Goal: Check status: Check status

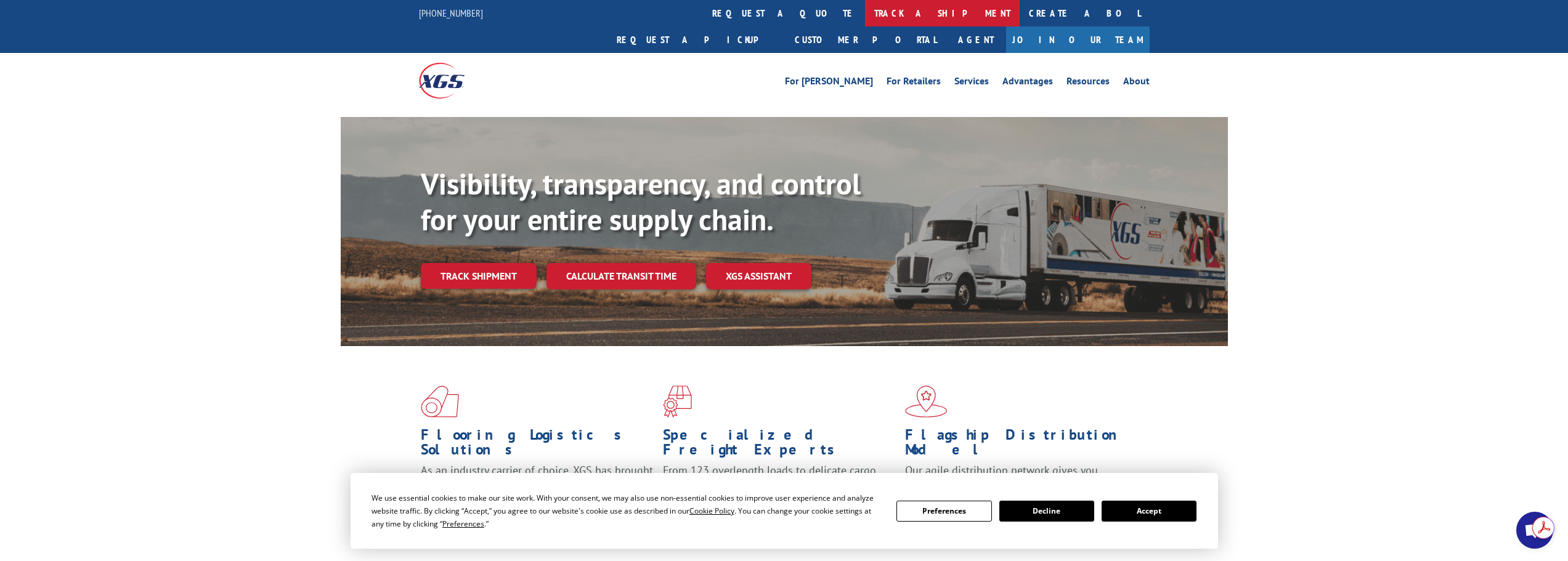
click at [865, 12] on link "track a shipment" at bounding box center [941, 13] width 154 height 26
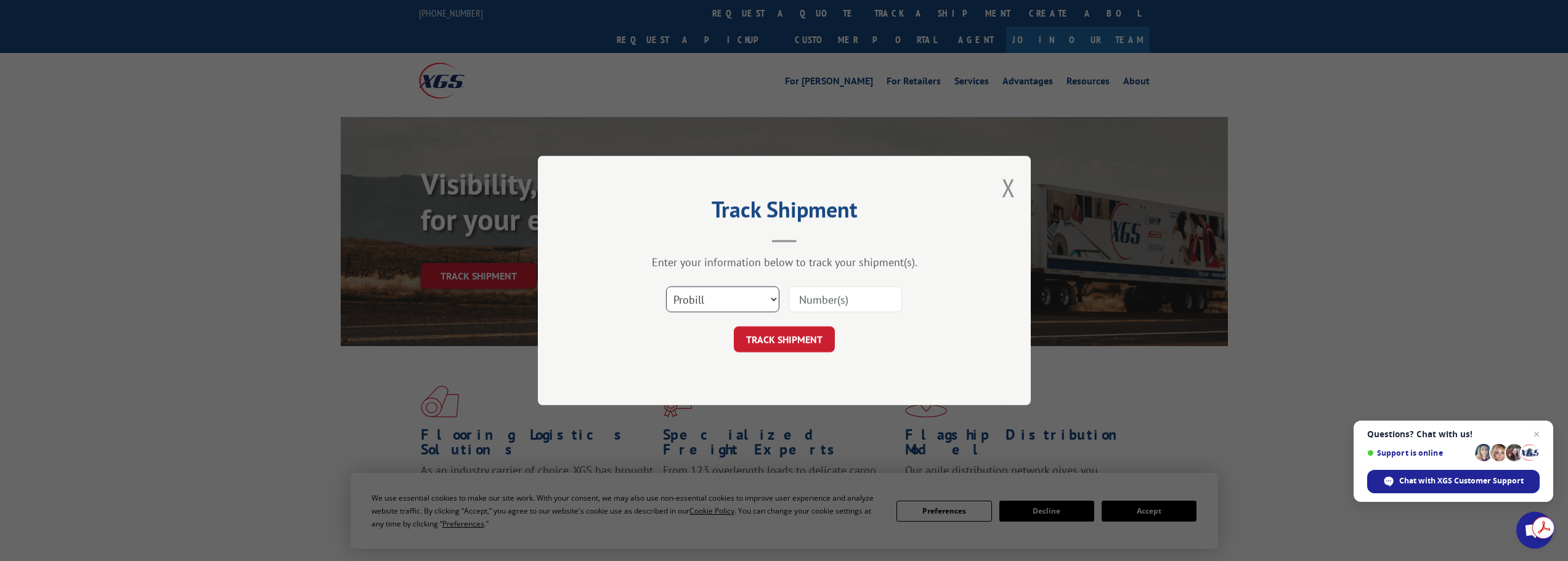
click at [751, 301] on select "Select category... Probill BOL PO" at bounding box center [723, 300] width 113 height 26
select select "po"
click at [666, 287] on select "Select category... Probill BOL PO" at bounding box center [723, 300] width 113 height 26
click at [838, 303] on input at bounding box center [845, 300] width 113 height 26
click at [831, 299] on input at bounding box center [845, 300] width 113 height 26
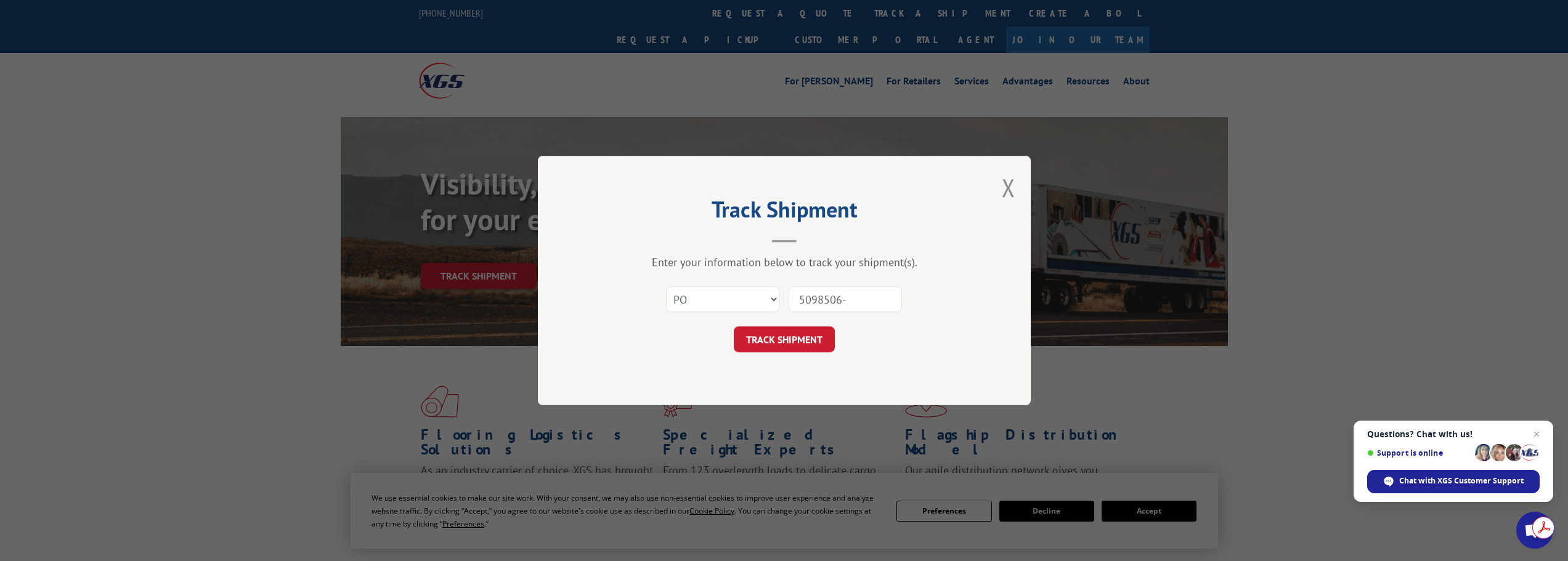
type input "5098506-2"
click button "TRACK SHIPMENT" at bounding box center [784, 340] width 101 height 26
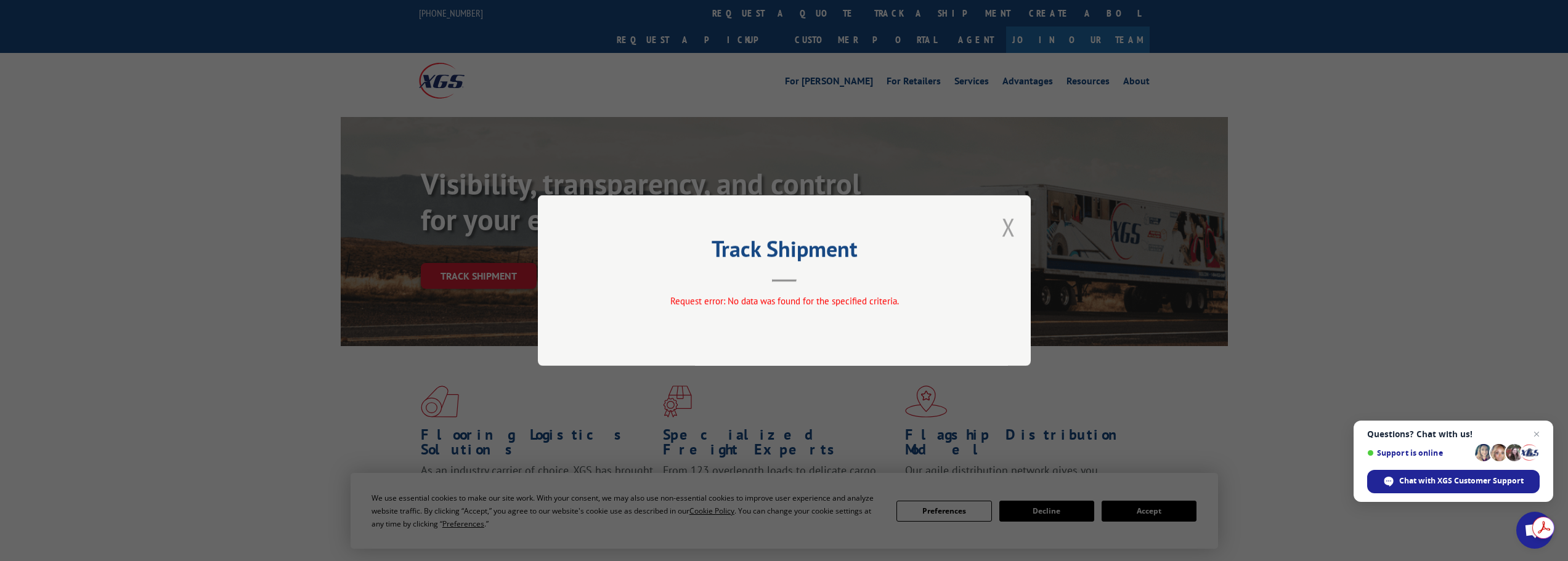
click at [1008, 222] on button "Close modal" at bounding box center [1008, 226] width 14 height 32
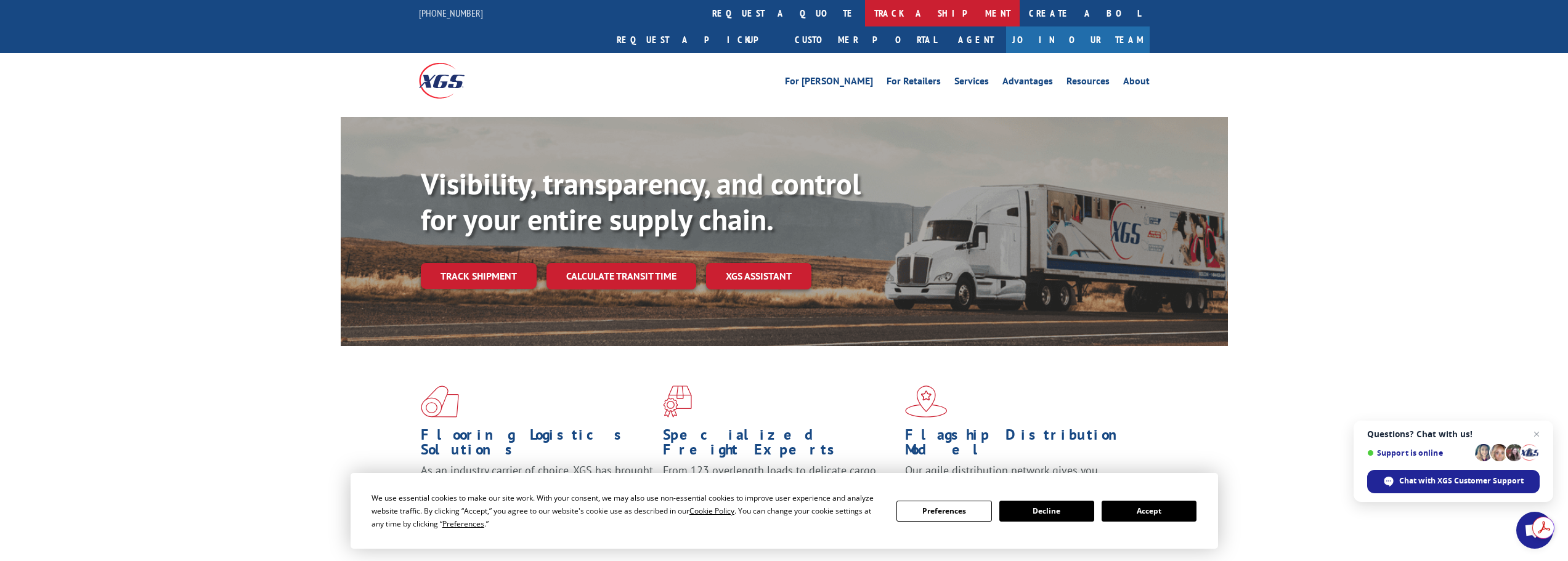
click at [865, 10] on link "track a shipment" at bounding box center [941, 13] width 154 height 26
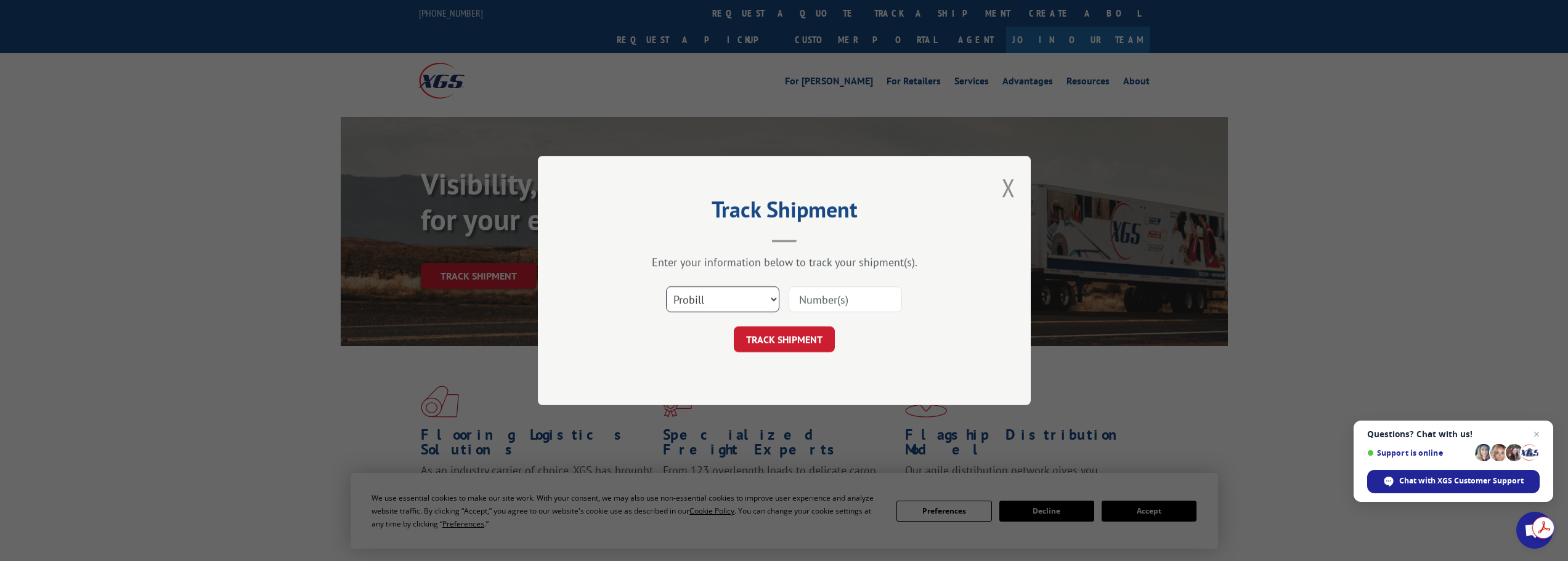
click at [720, 308] on select "Select category... Probill BOL PO" at bounding box center [723, 300] width 113 height 26
select select "bol"
click at [666, 287] on select "Select category... Probill BOL PO" at bounding box center [723, 300] width 113 height 26
drag, startPoint x: 854, startPoint y: 289, endPoint x: 850, endPoint y: 296, distance: 8.1
click at [854, 289] on input at bounding box center [845, 300] width 113 height 26
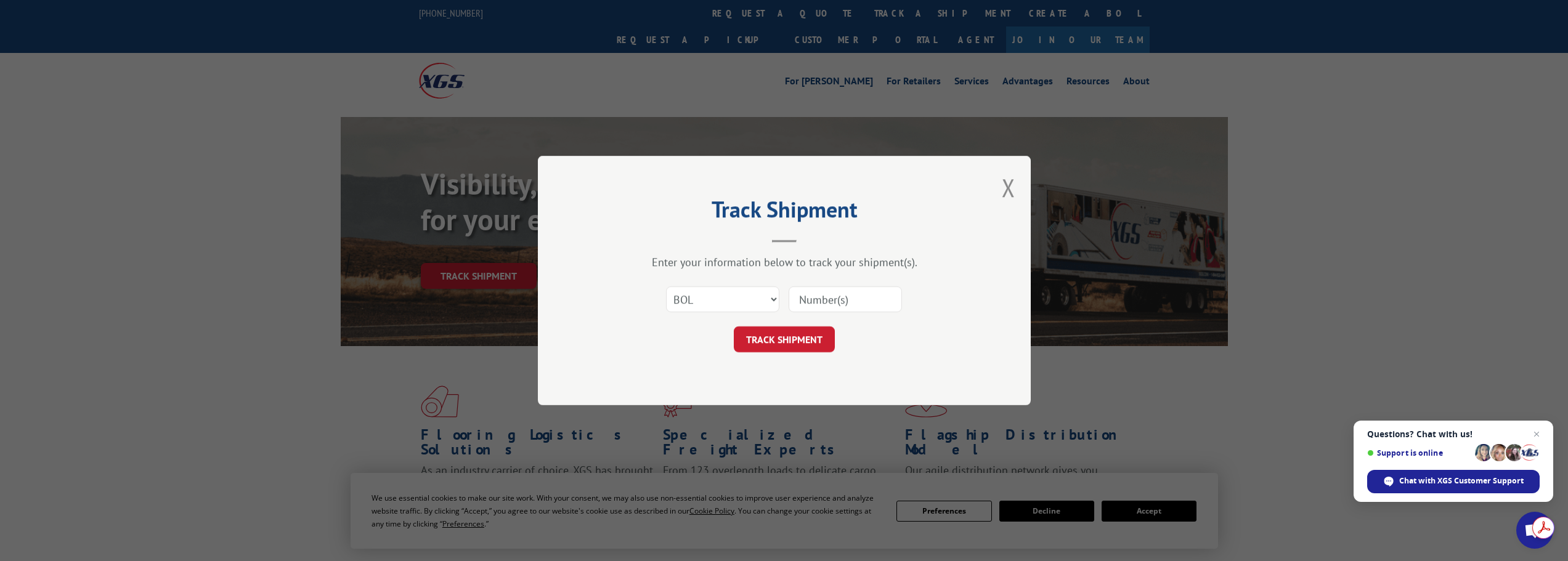
paste input "474391658692"
type input "474391658692"
click at [802, 333] on button "TRACK SHIPMENT" at bounding box center [784, 340] width 101 height 26
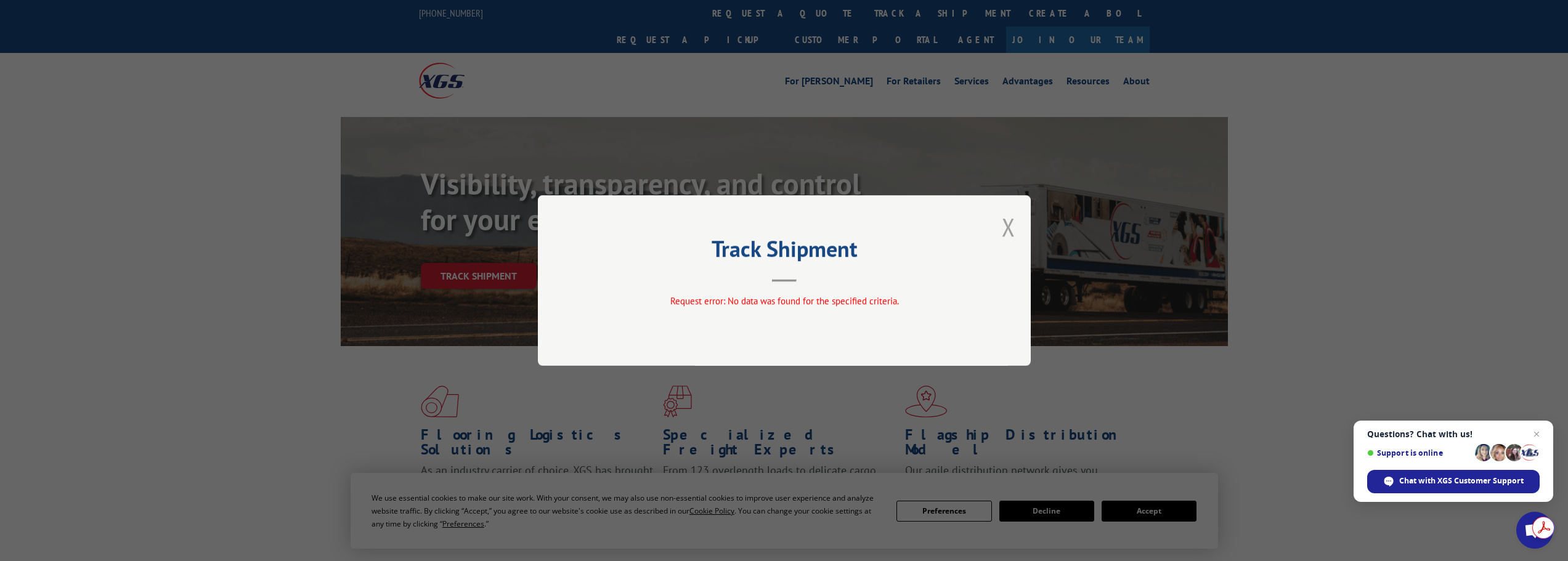
click at [1009, 228] on button "Close modal" at bounding box center [1008, 226] width 14 height 32
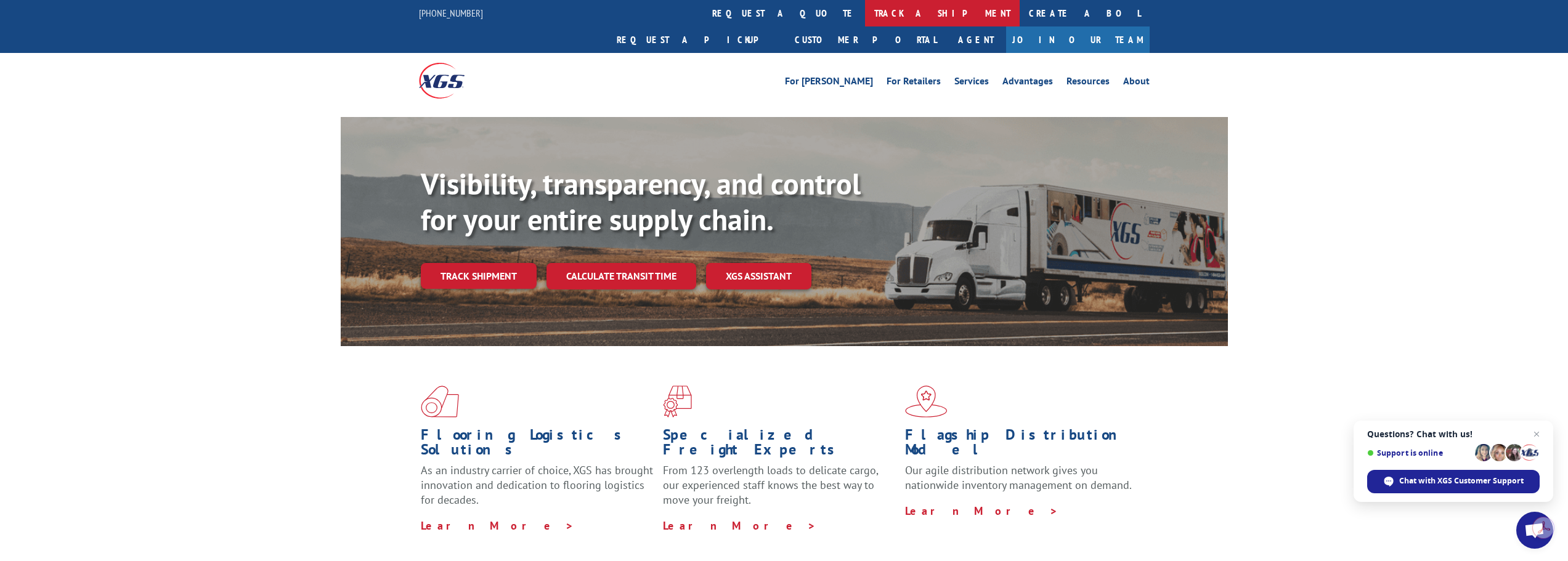
click at [865, 15] on link "track a shipment" at bounding box center [941, 13] width 154 height 26
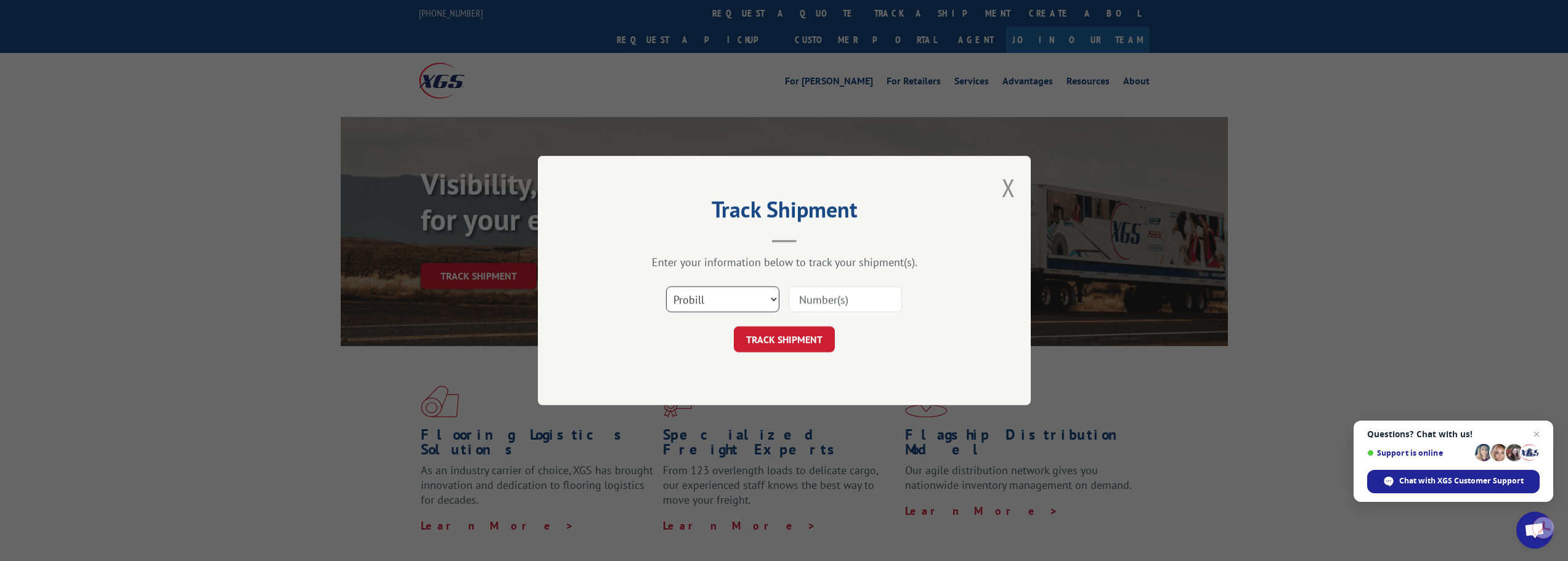
click at [689, 302] on select "Select category... Probill BOL PO" at bounding box center [723, 300] width 113 height 26
click at [666, 287] on select "Select category... Probill BOL PO" at bounding box center [723, 300] width 113 height 26
click at [804, 299] on input at bounding box center [845, 300] width 113 height 26
paste input "474391658692"
type input "474391658692"
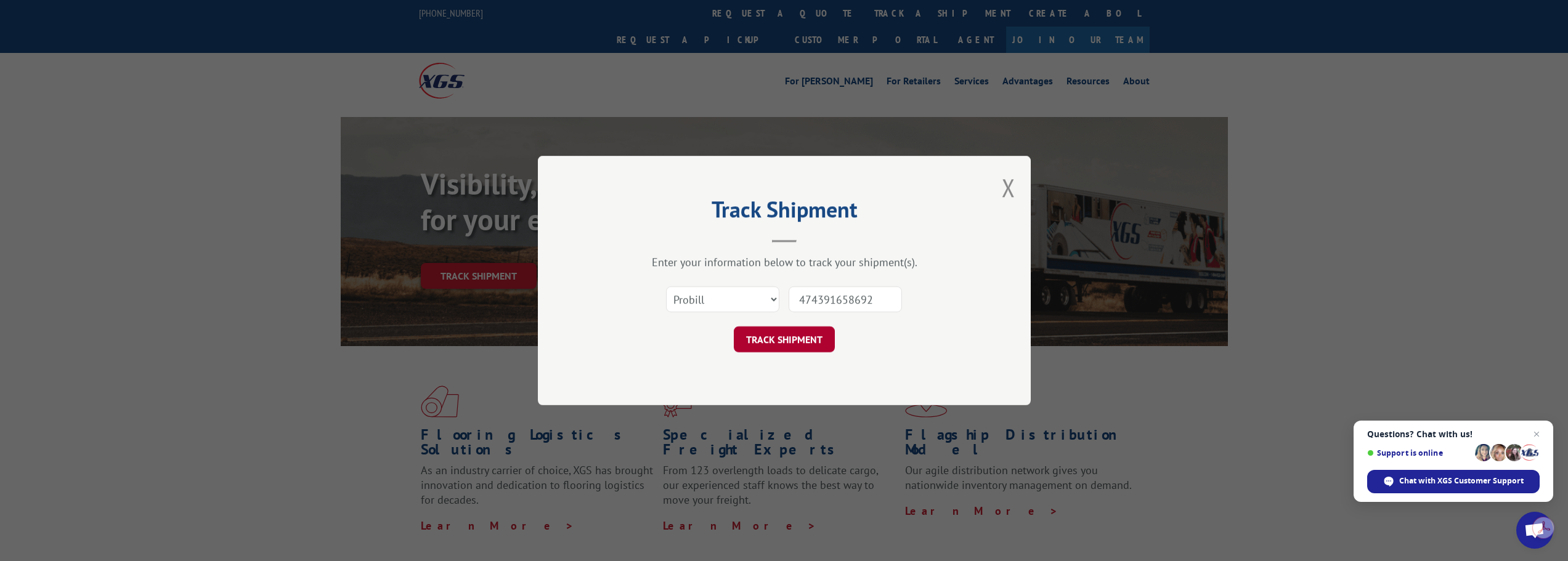
click at [798, 327] on button "TRACK SHIPMENT" at bounding box center [784, 340] width 101 height 26
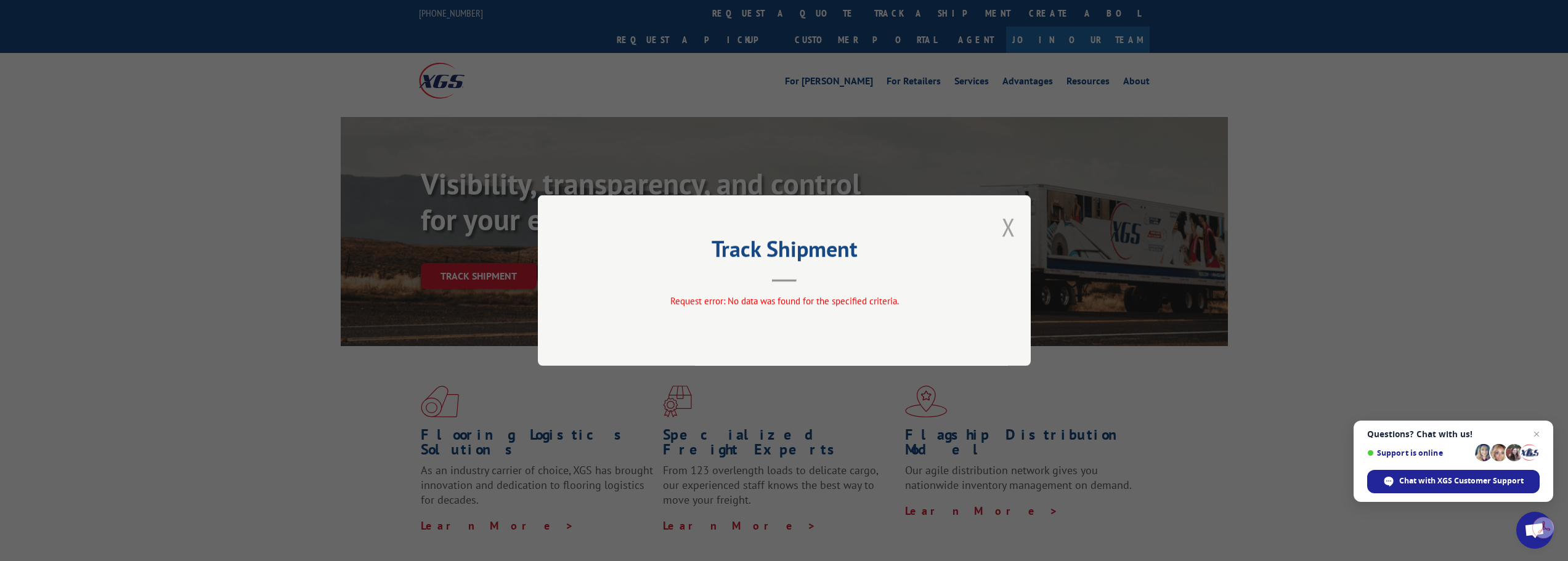
click at [1013, 224] on button "Close modal" at bounding box center [1008, 226] width 14 height 32
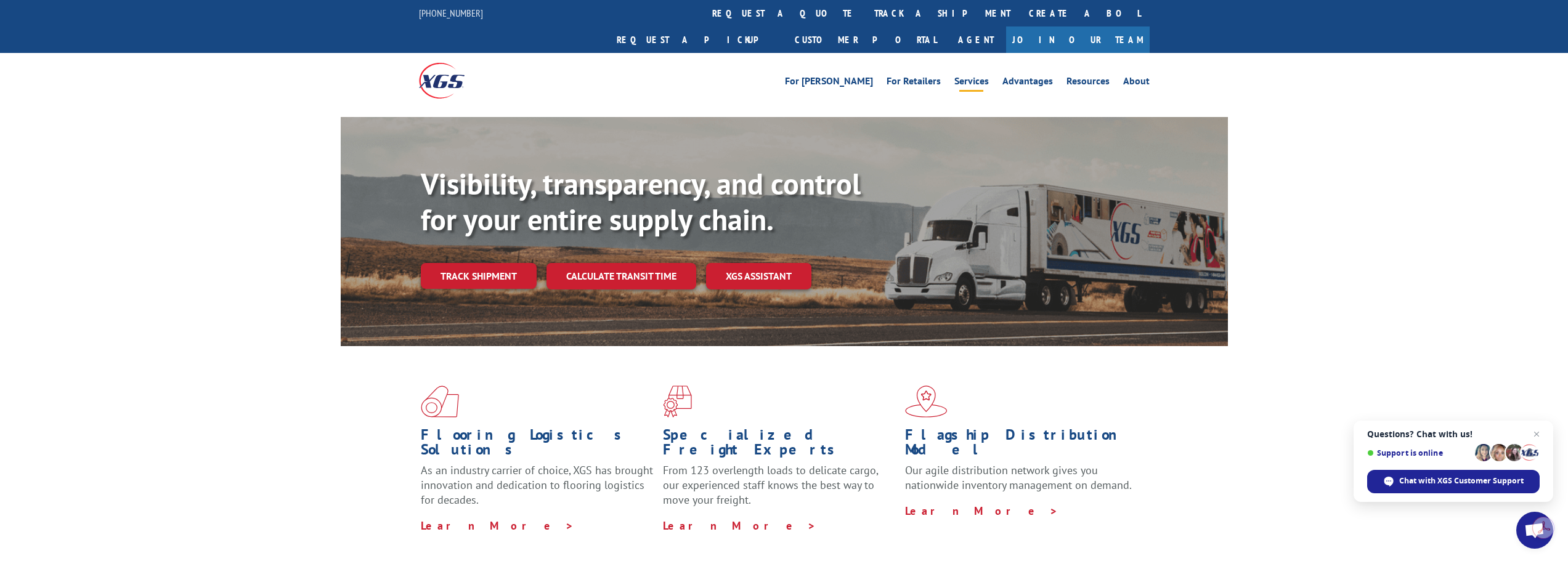
click at [973, 77] on link "Services" at bounding box center [972, 84] width 35 height 14
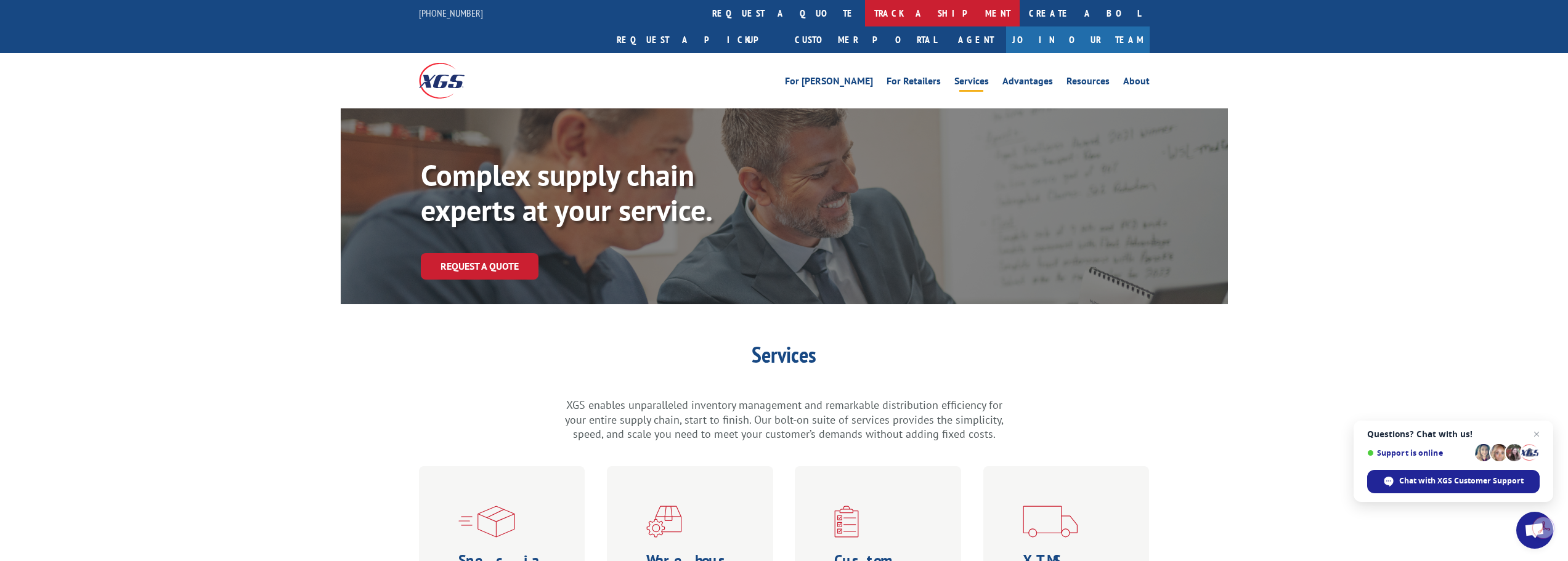
click at [865, 14] on link "track a shipment" at bounding box center [941, 13] width 154 height 26
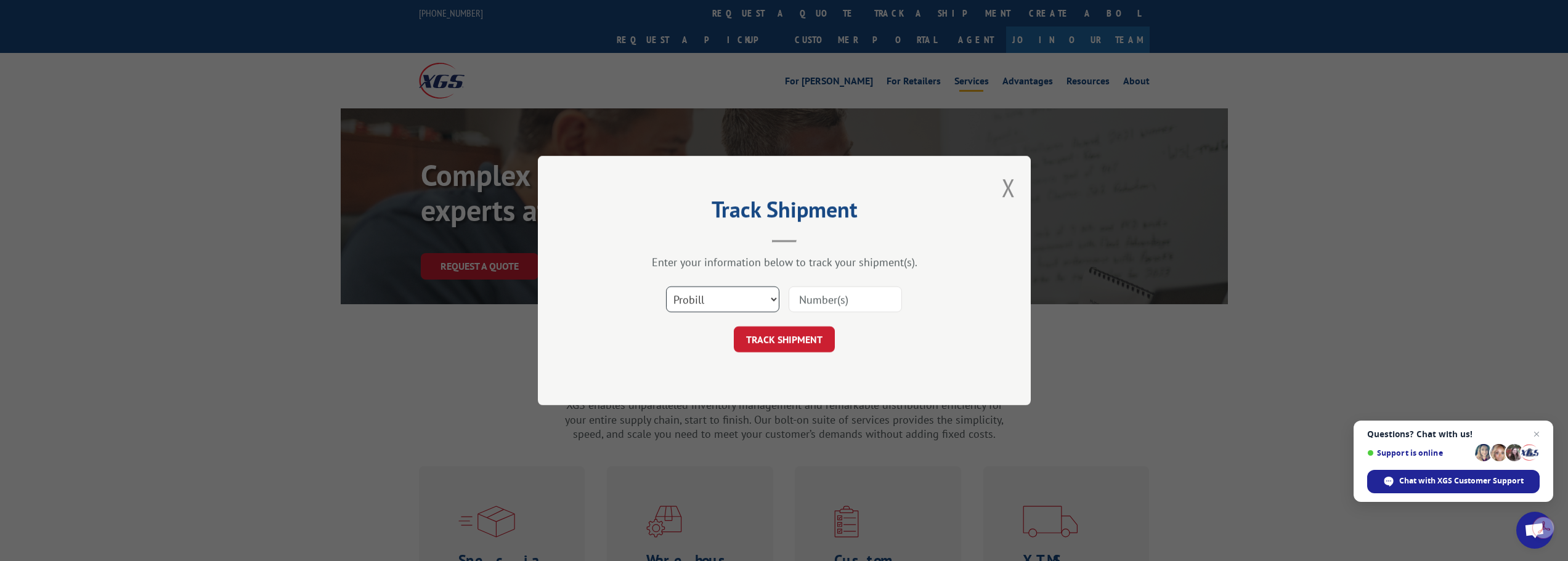
click at [749, 301] on select "Select category... Probill BOL PO" at bounding box center [723, 300] width 113 height 26
select select "po"
click at [666, 287] on select "Select category... Probill BOL PO" at bounding box center [723, 300] width 113 height 26
click at [874, 301] on input at bounding box center [845, 300] width 113 height 26
paste input "94009508"
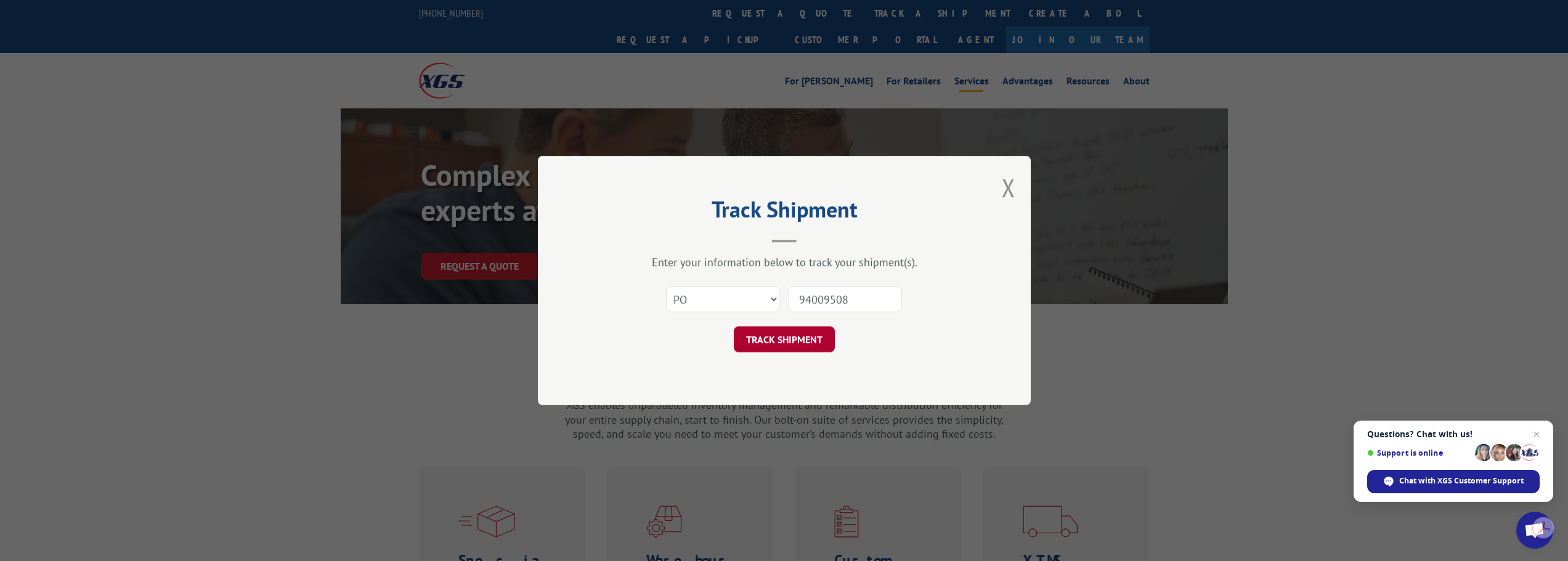
type input "94009508"
click at [778, 333] on button "TRACK SHIPMENT" at bounding box center [784, 340] width 101 height 26
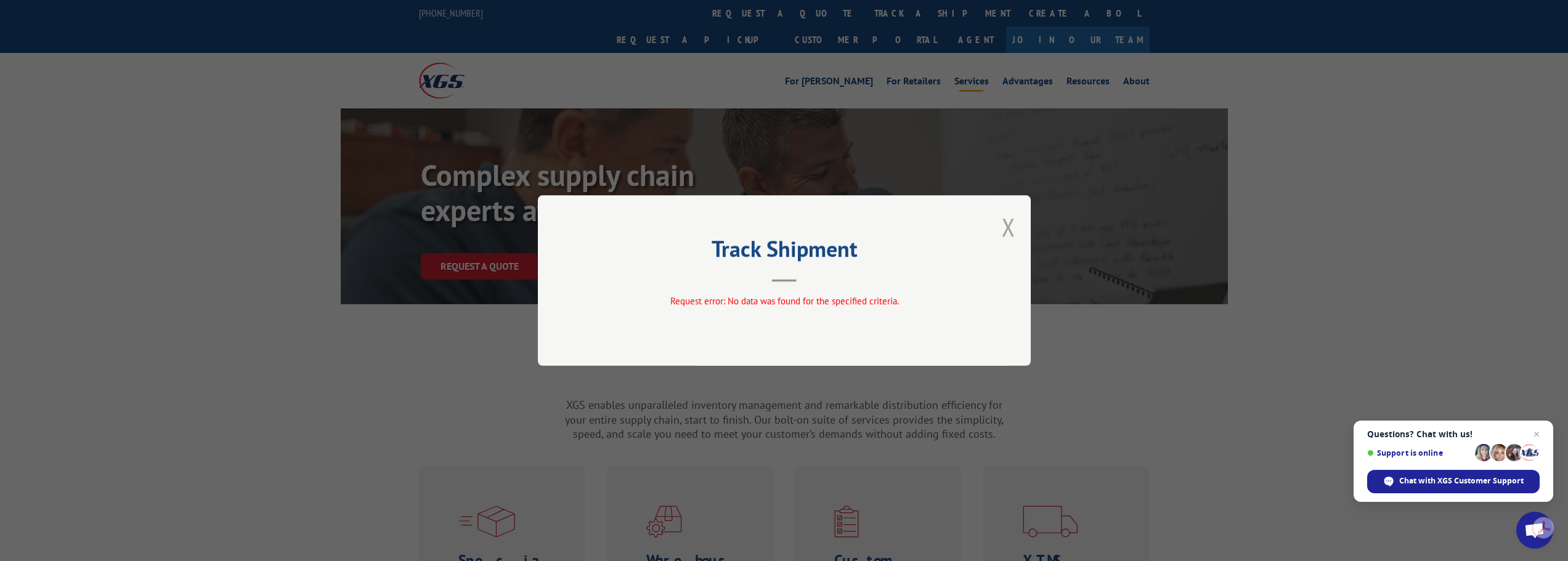
click at [1008, 221] on button "Close modal" at bounding box center [1008, 226] width 14 height 32
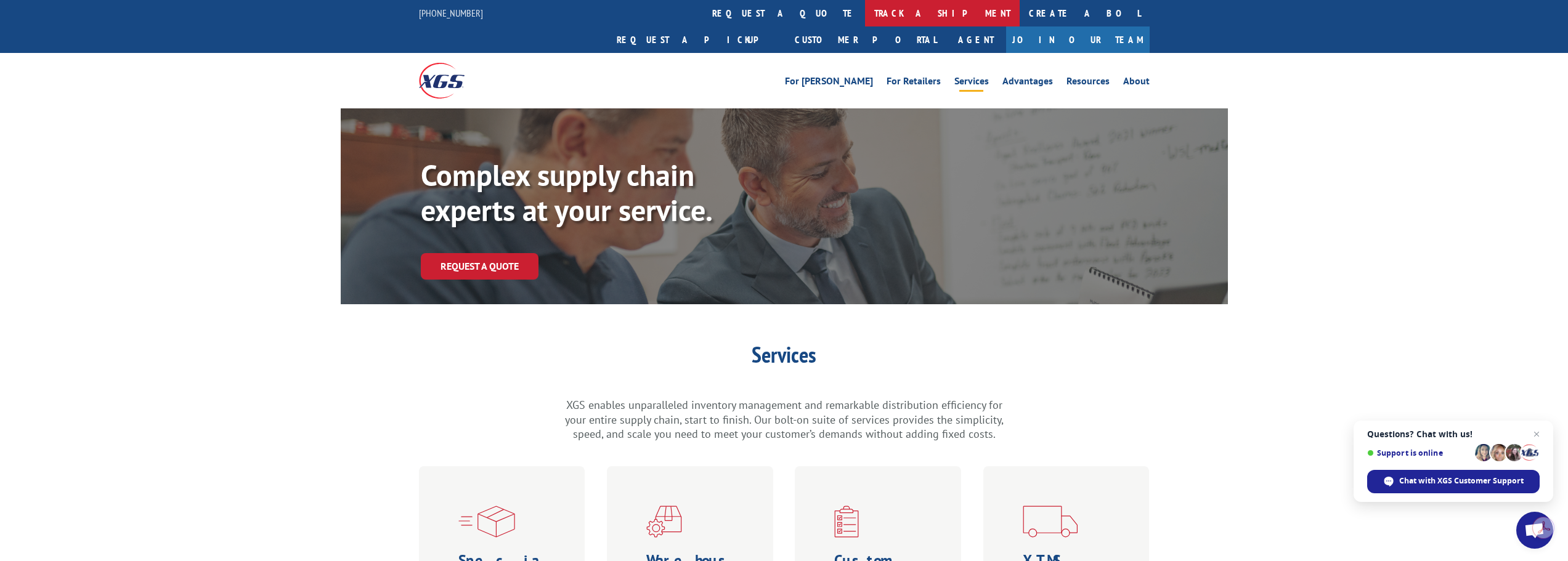
click at [865, 17] on link "track a shipment" at bounding box center [941, 13] width 154 height 26
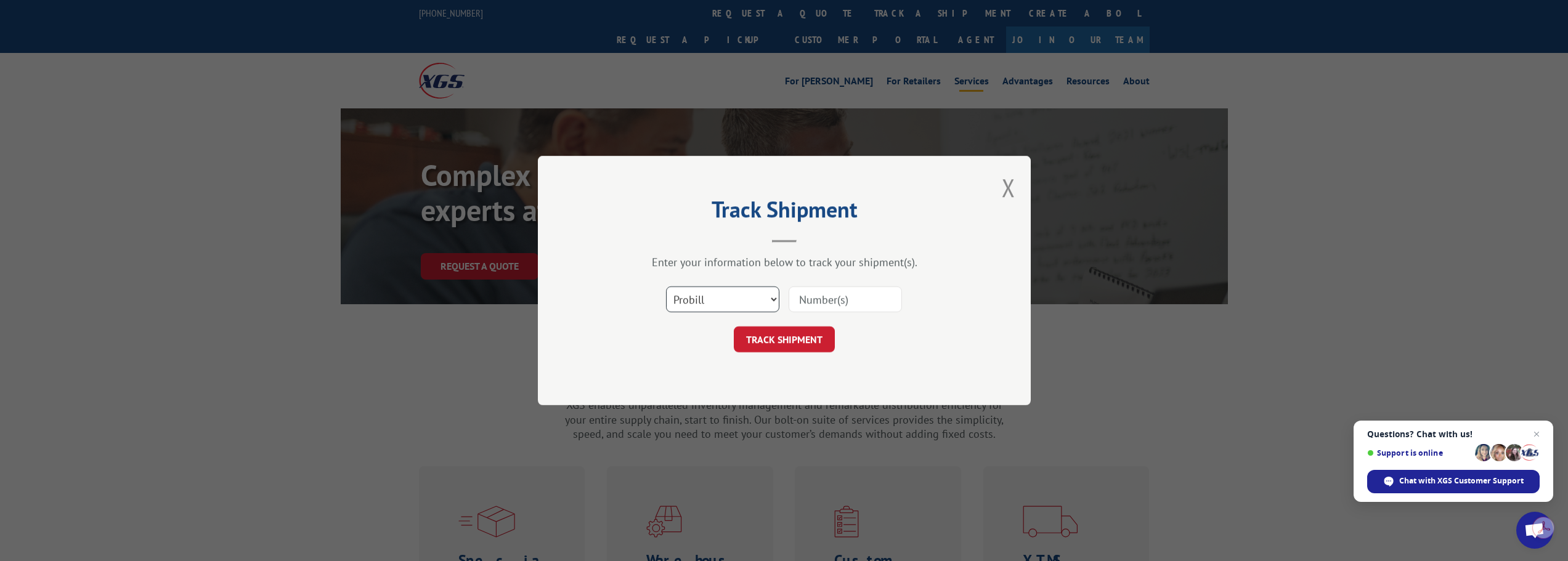
click at [711, 294] on select "Select category... Probill BOL PO" at bounding box center [723, 300] width 113 height 26
select select "po"
click at [666, 287] on select "Select category... Probill BOL PO" at bounding box center [723, 300] width 113 height 26
click at [814, 295] on input at bounding box center [845, 300] width 113 height 26
paste input "94009508"
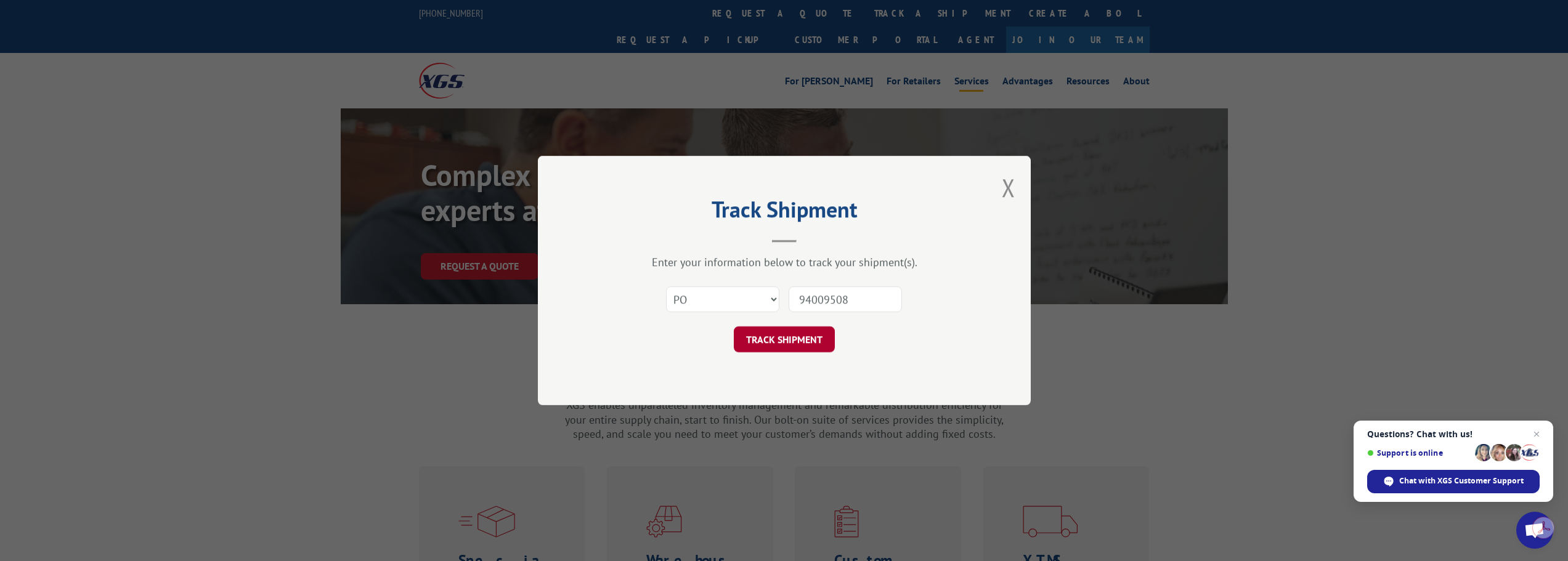
type input "94009508"
click at [790, 333] on button "TRACK SHIPMENT" at bounding box center [784, 340] width 101 height 26
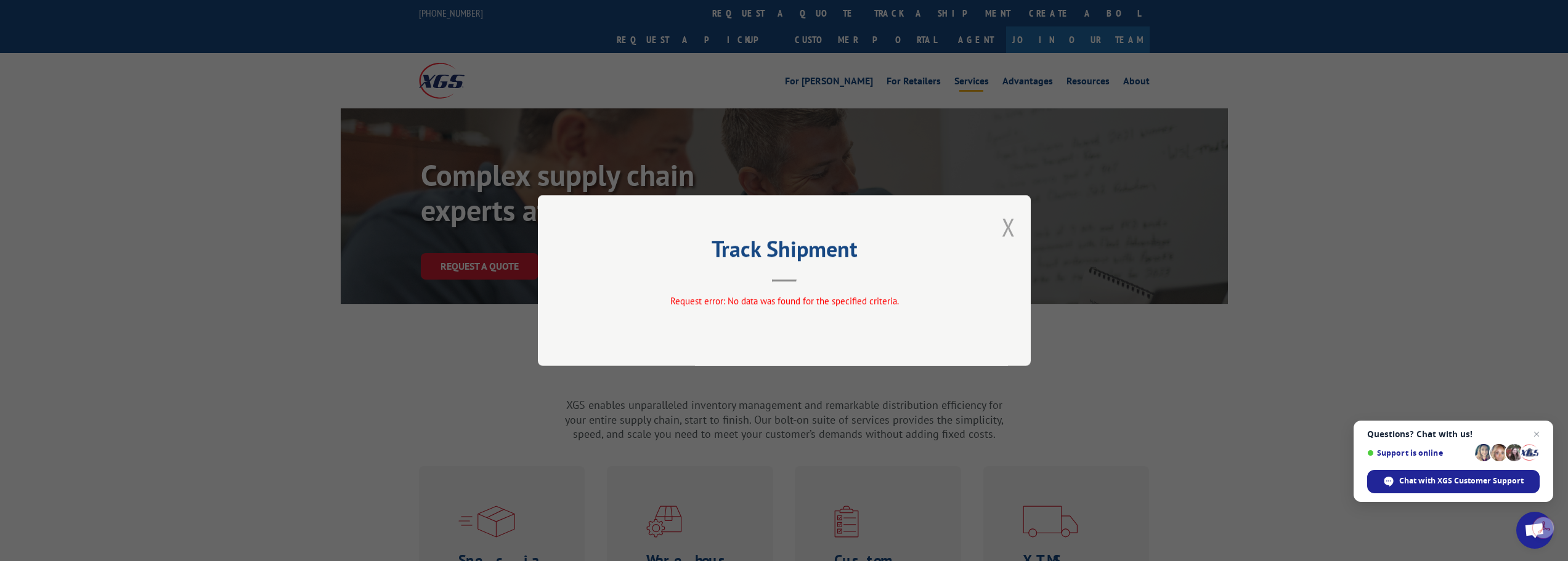
click at [1008, 233] on button "Close modal" at bounding box center [1008, 226] width 14 height 32
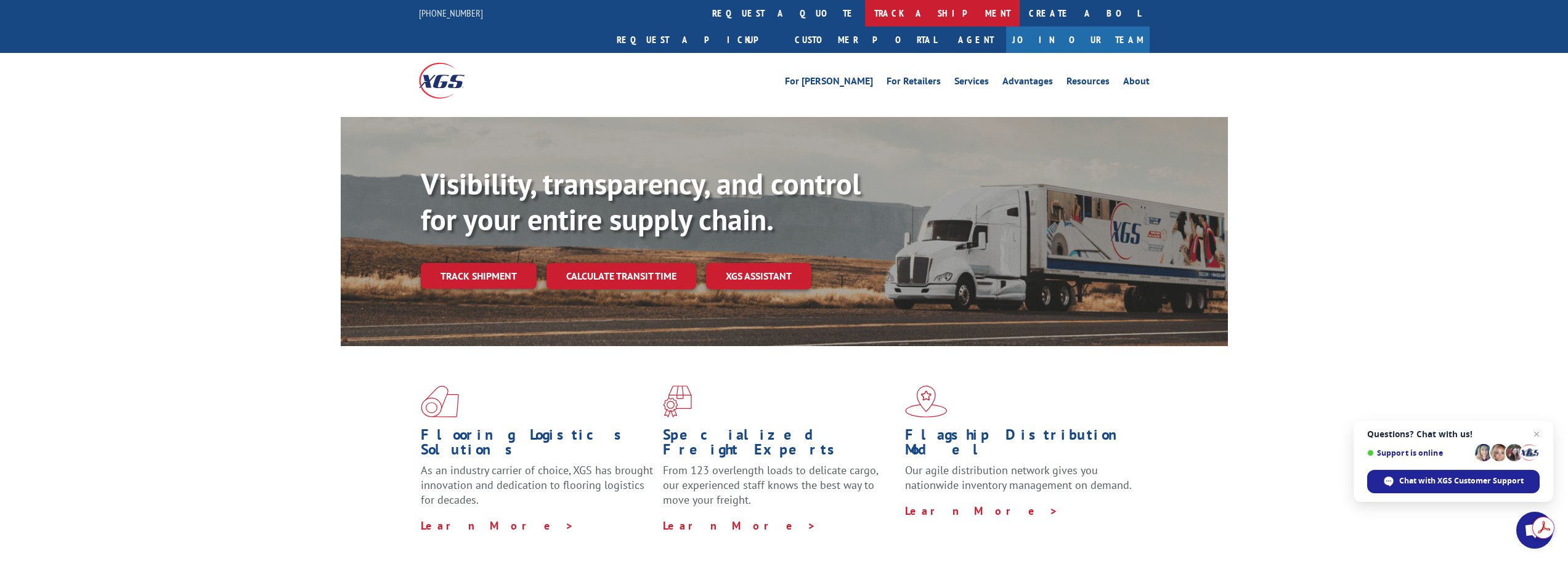
click at [865, 17] on link "track a shipment" at bounding box center [941, 13] width 154 height 26
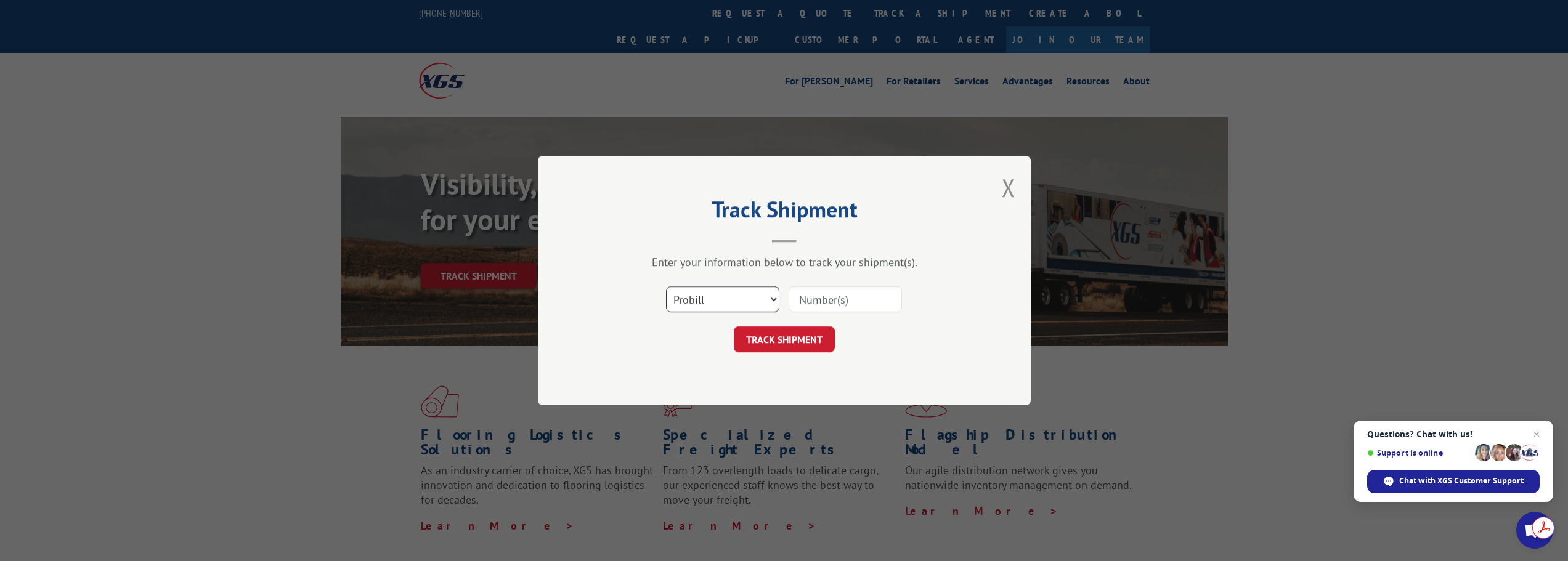
click at [741, 298] on select "Select category... Probill BOL PO" at bounding box center [723, 300] width 113 height 26
click at [811, 318] on div "Select category... Probill BOL PO" at bounding box center [784, 299] width 370 height 41
click at [817, 308] on input at bounding box center [845, 300] width 113 height 26
paste input "94009508"
type input "94009508"
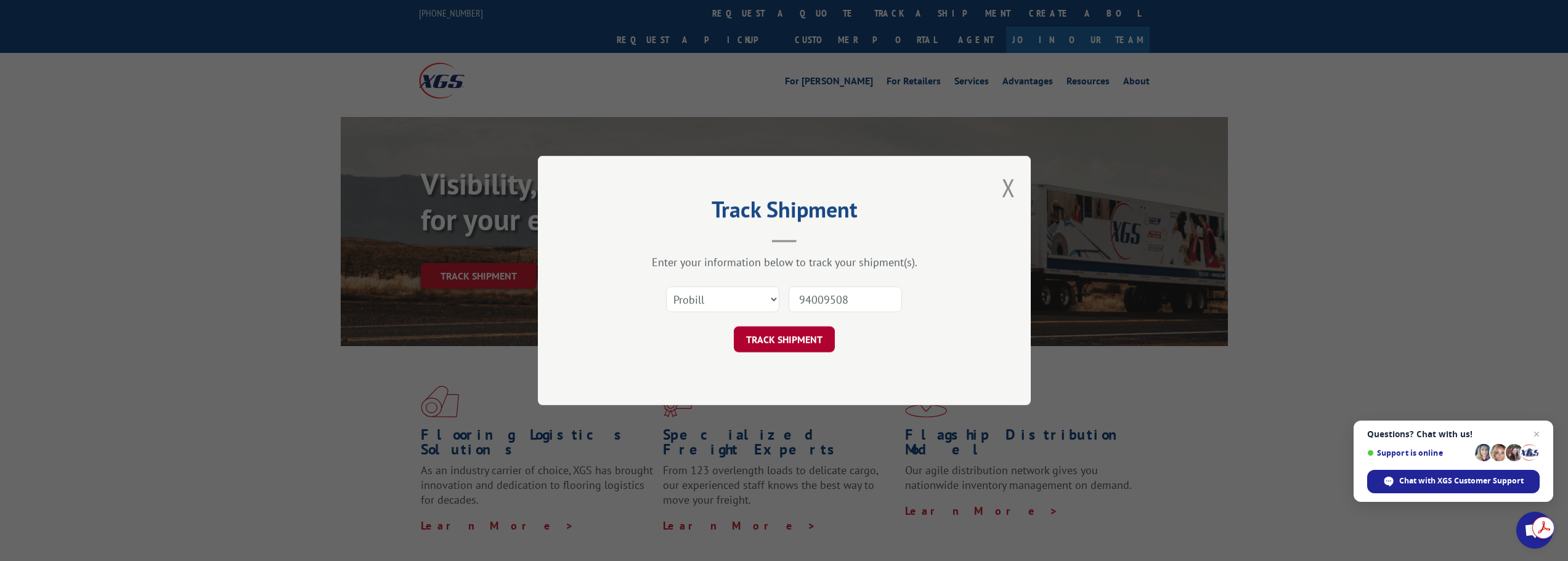
click at [798, 333] on button "TRACK SHIPMENT" at bounding box center [784, 340] width 101 height 26
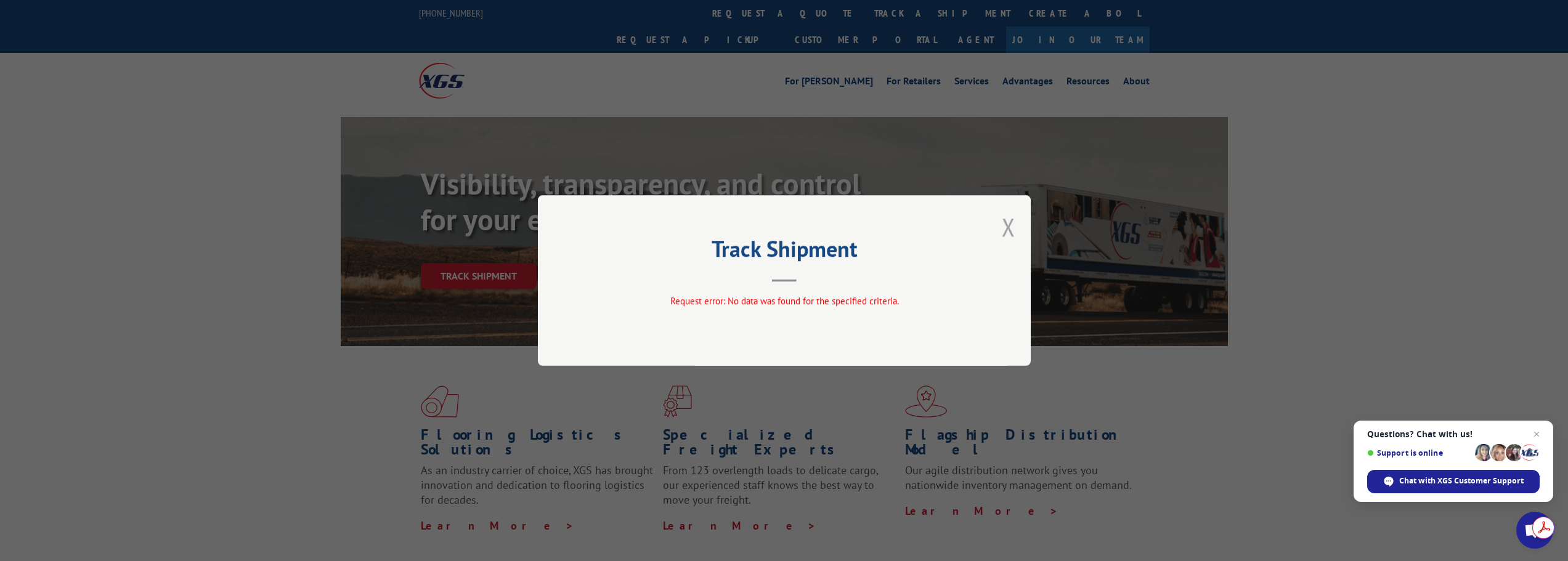
click at [1013, 225] on button "Close modal" at bounding box center [1008, 226] width 14 height 32
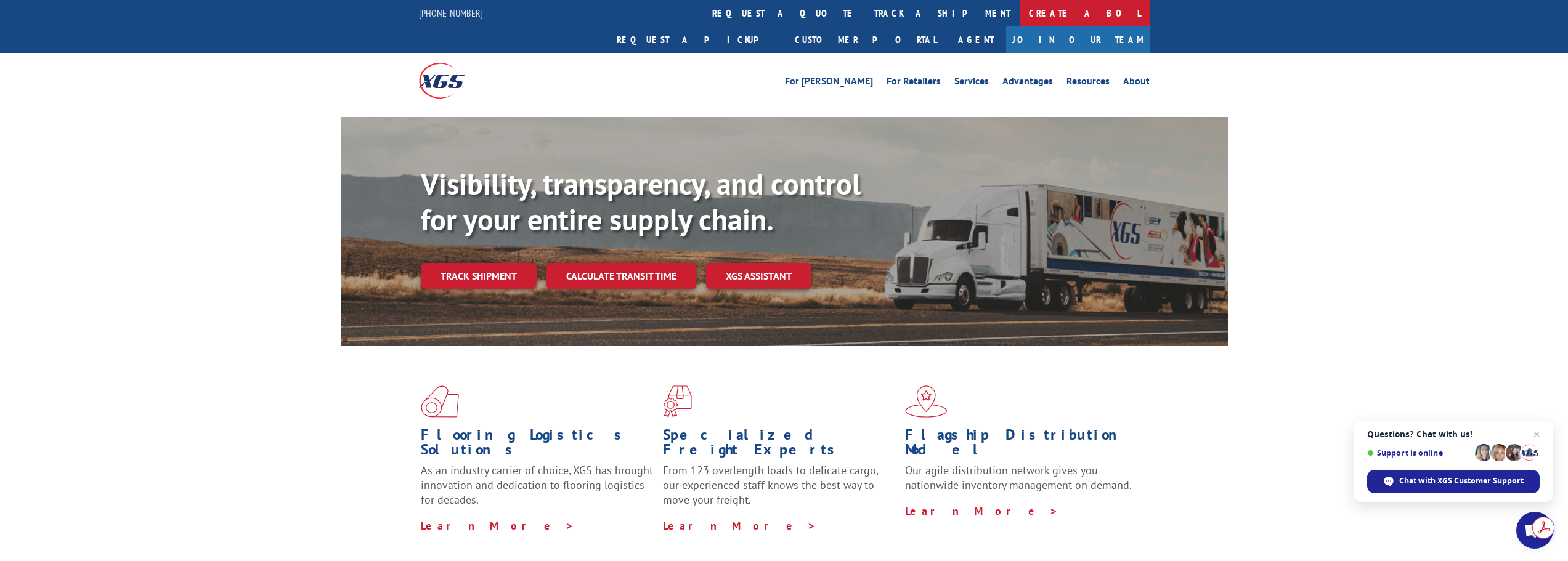
click at [1020, 7] on link "Create a BOL" at bounding box center [1084, 13] width 130 height 26
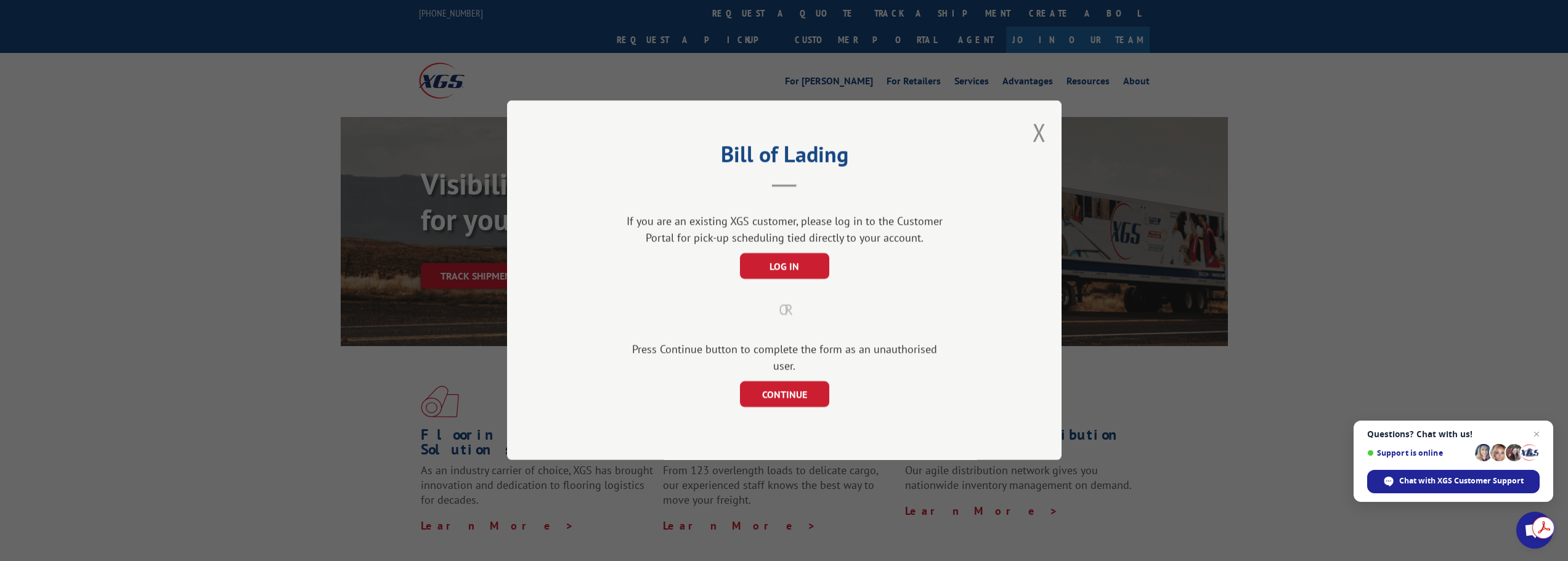
click at [757, 16] on div "Bill of Lading If you are an existing XGS customer, please log in to the Custom…" at bounding box center [784, 280] width 1568 height 561
click at [1043, 145] on button "Close modal" at bounding box center [1040, 132] width 14 height 32
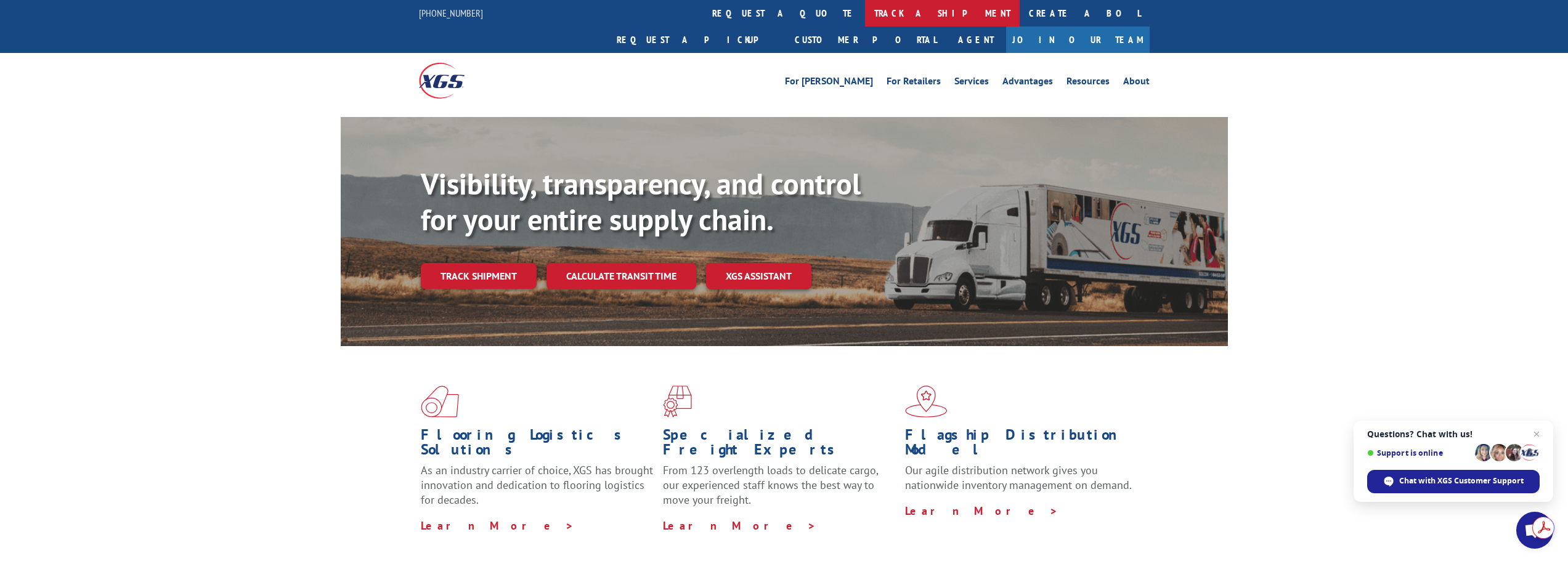
click at [865, 16] on link "track a shipment" at bounding box center [941, 13] width 154 height 26
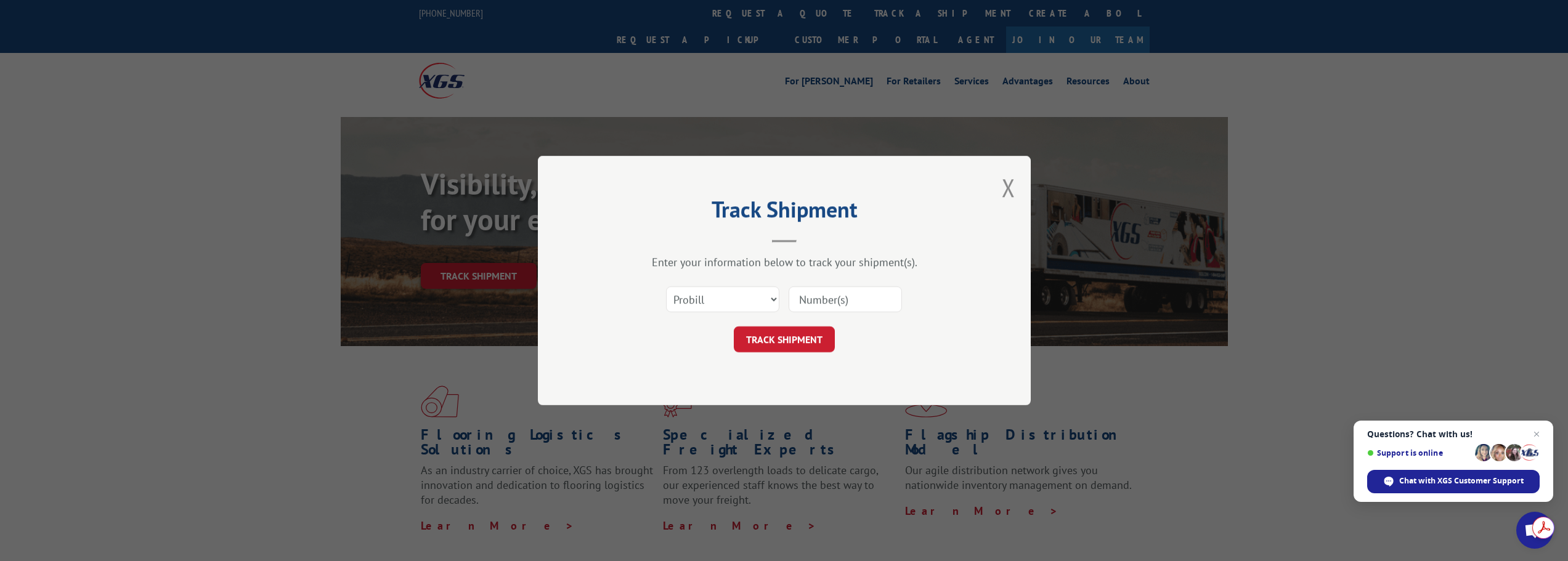
click at [857, 299] on input at bounding box center [845, 300] width 113 height 26
paste input "474391658692"
type input "474391658692"
click at [797, 331] on button "TRACK SHIPMENT" at bounding box center [784, 340] width 101 height 26
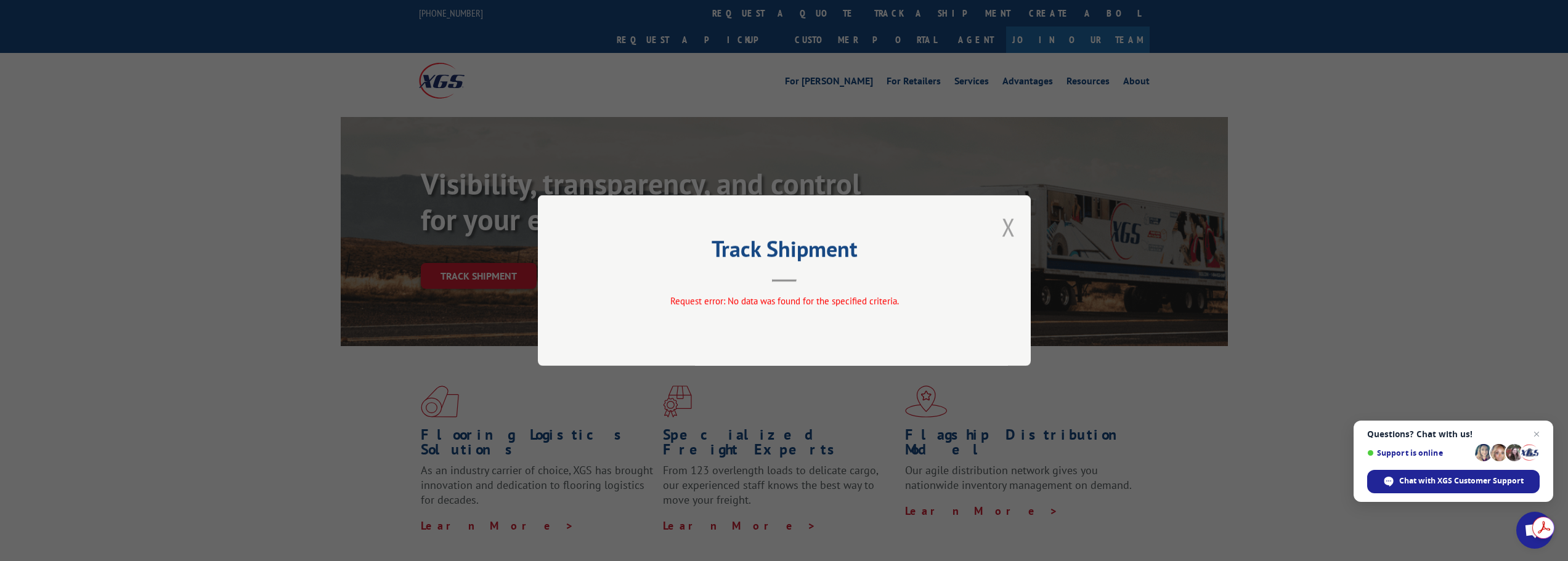
click at [1006, 220] on button "Close modal" at bounding box center [1008, 226] width 14 height 32
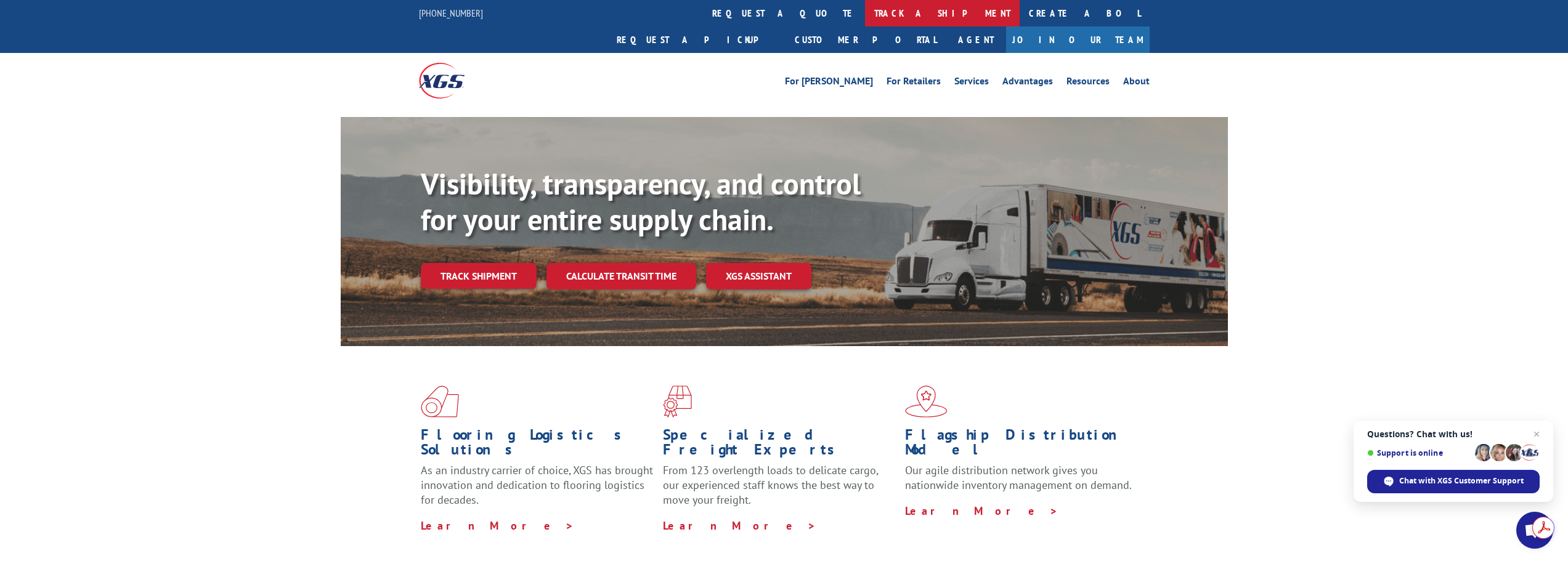
click at [865, 17] on link "track a shipment" at bounding box center [941, 13] width 154 height 26
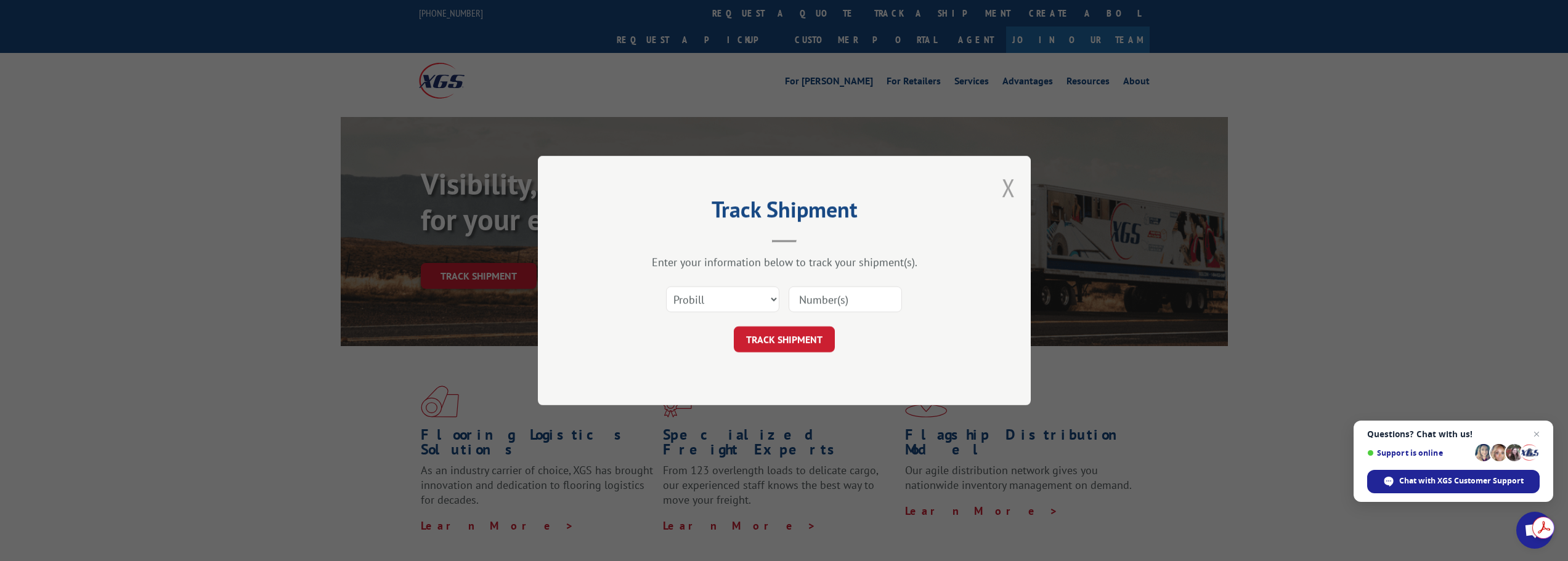
click at [1002, 187] on button "Close modal" at bounding box center [1008, 187] width 14 height 32
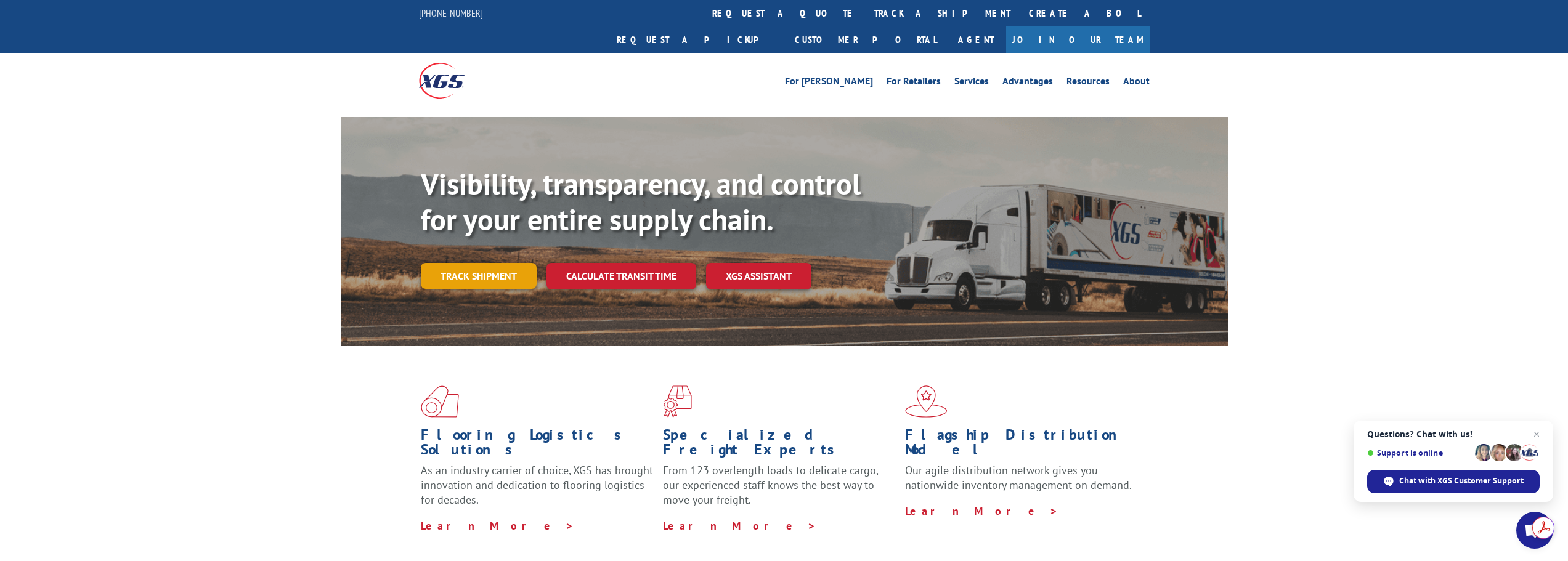
click at [468, 263] on link "Track shipment" at bounding box center [479, 276] width 116 height 26
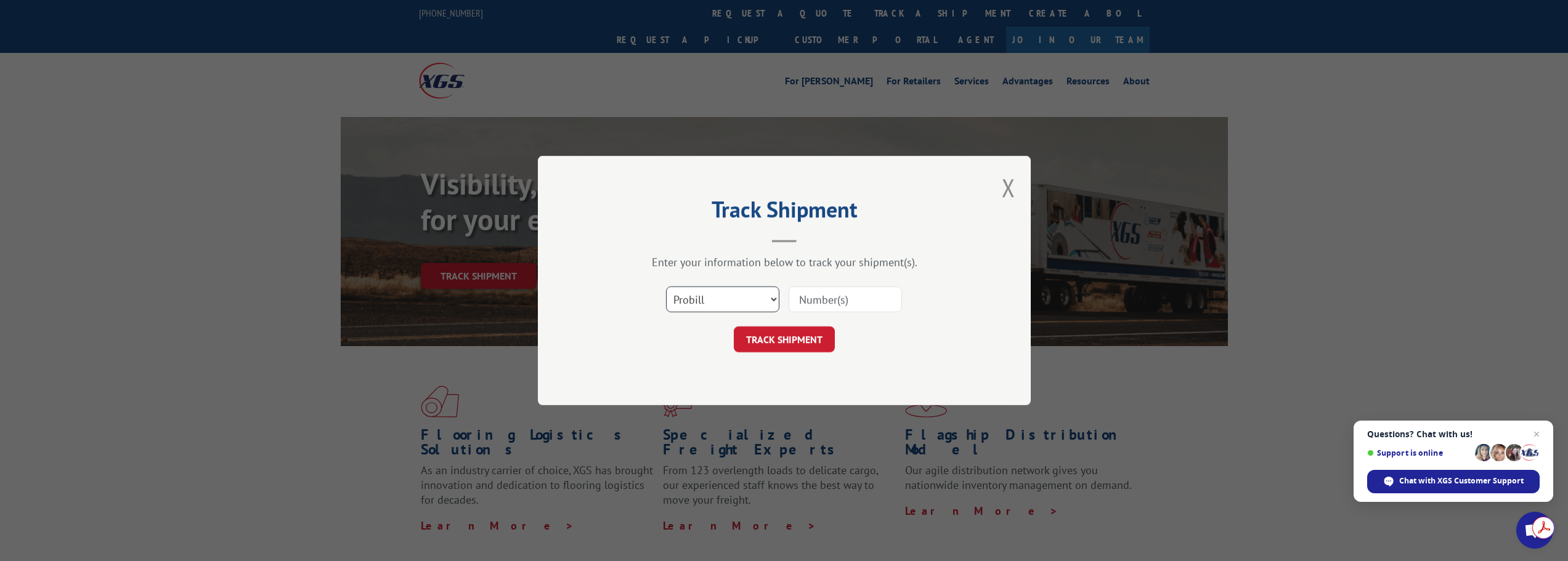
click at [703, 300] on select "Select category... Probill BOL PO" at bounding box center [723, 300] width 113 height 26
select select "po"
click at [666, 287] on select "Select category... Probill BOL PO" at bounding box center [723, 300] width 113 height 26
click at [819, 307] on input at bounding box center [845, 300] width 113 height 26
paste input "5098506-2"
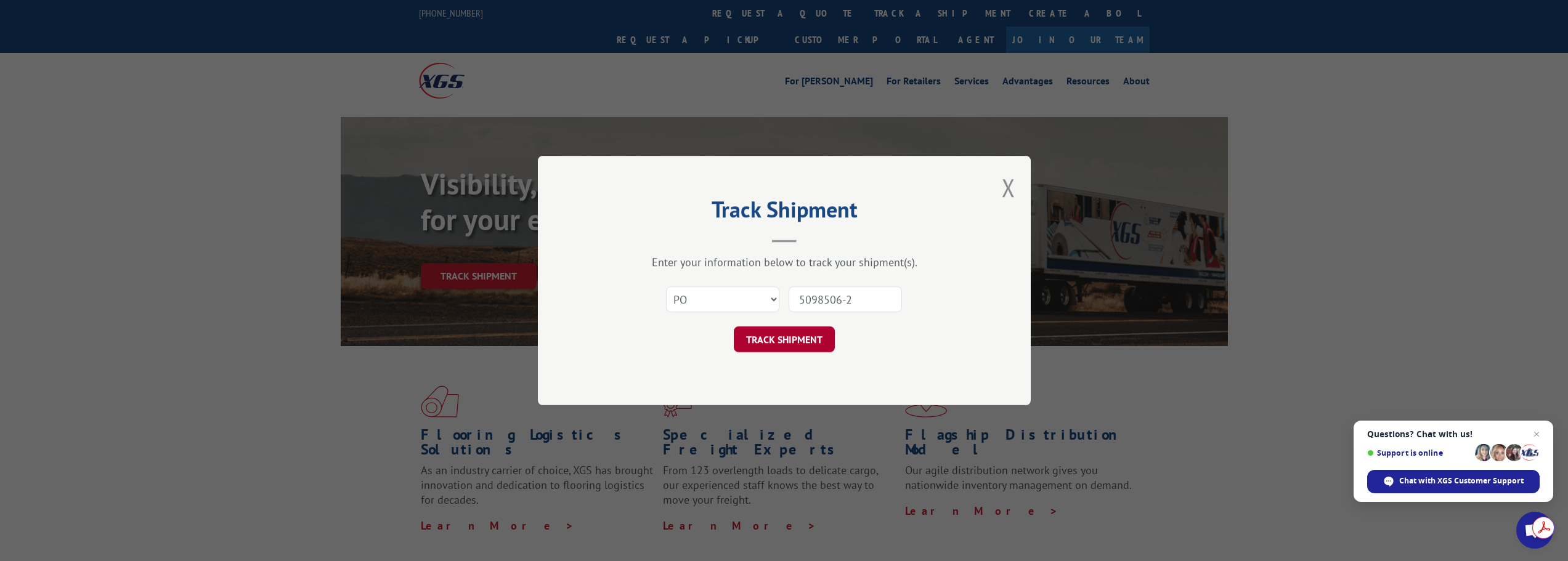
type input "5098506-2"
click at [801, 344] on button "TRACK SHIPMENT" at bounding box center [784, 340] width 101 height 26
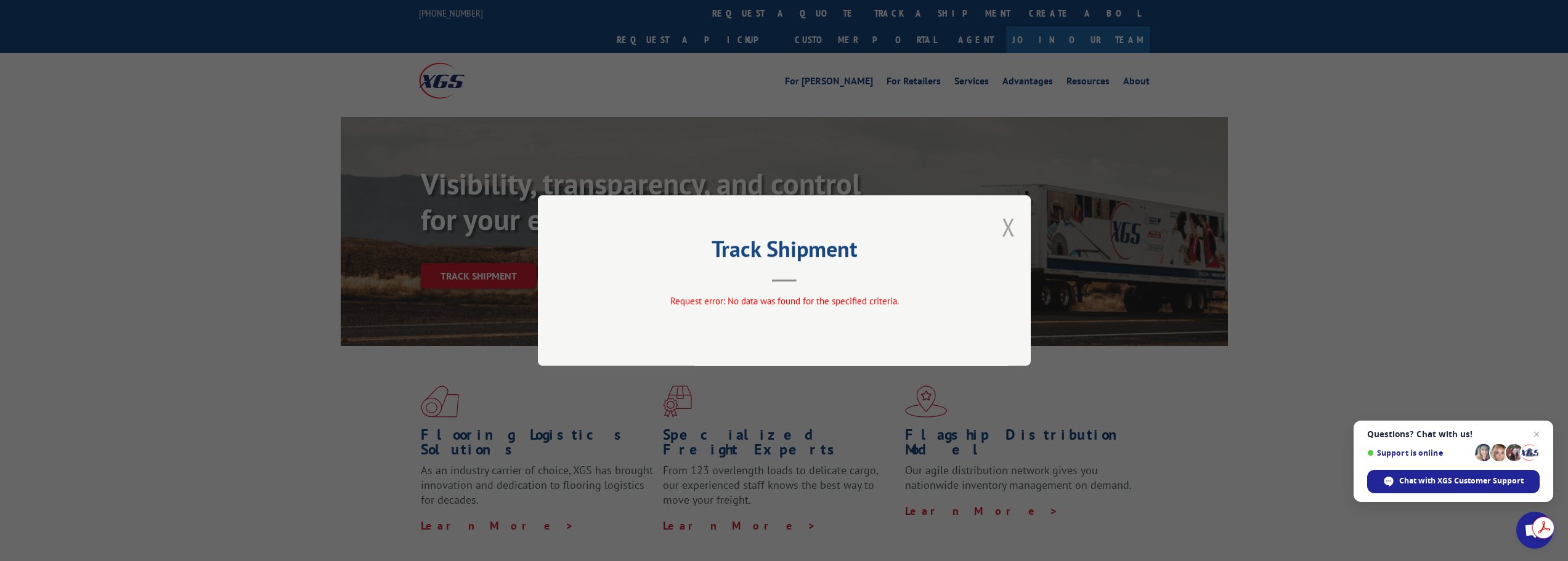
click at [1004, 222] on button "Close modal" at bounding box center [1008, 226] width 14 height 32
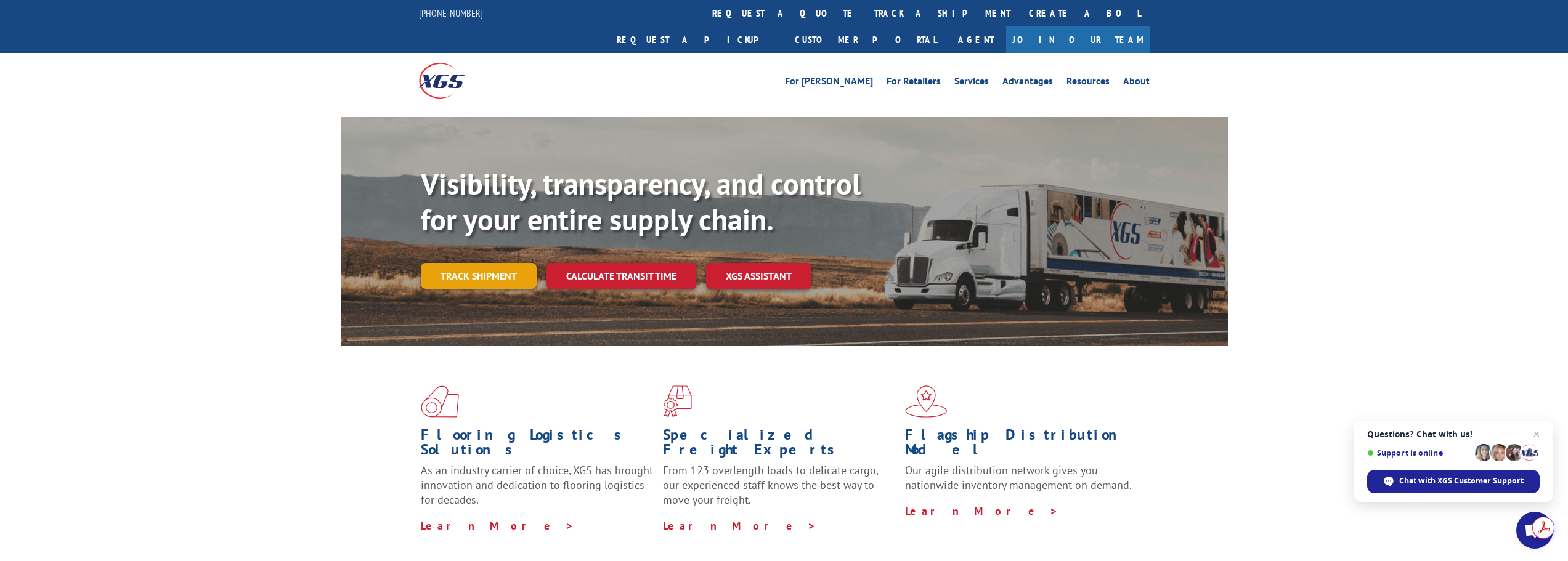
click at [466, 263] on link "Track shipment" at bounding box center [479, 276] width 116 height 26
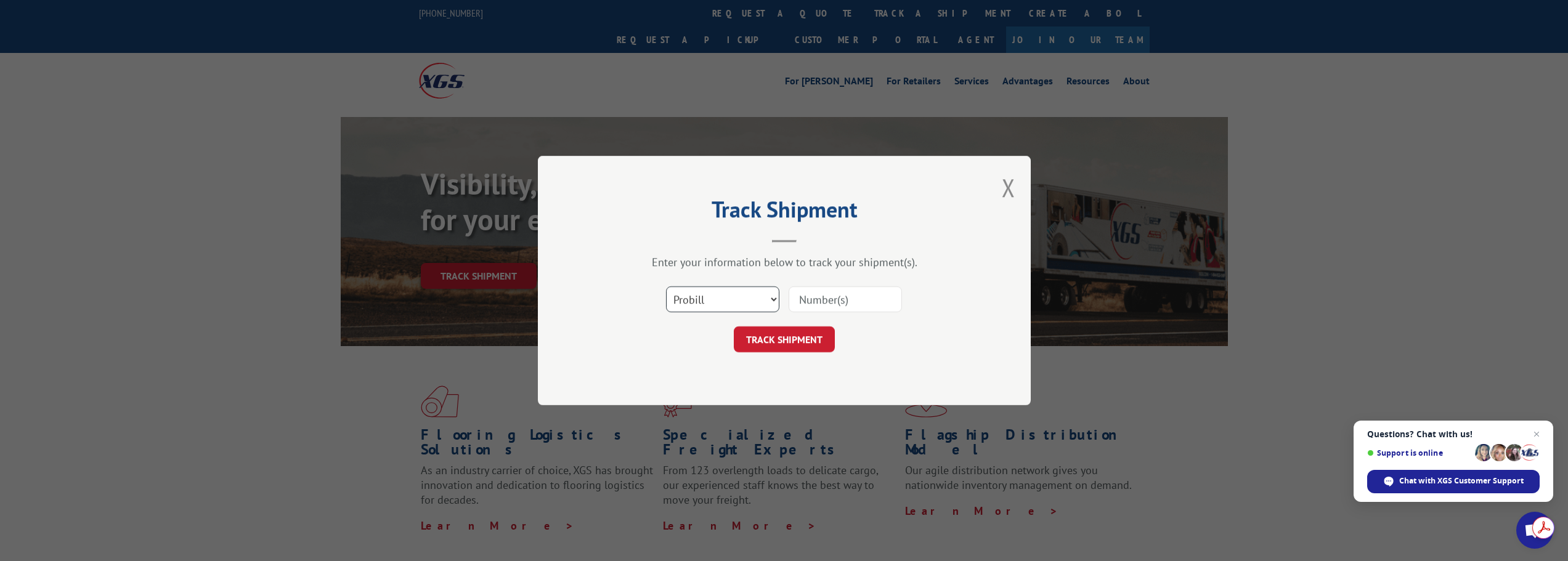
click at [750, 296] on select "Select category... Probill BOL PO" at bounding box center [723, 300] width 113 height 26
click at [743, 297] on select "Select category... Probill BOL PO" at bounding box center [723, 300] width 113 height 26
click at [1014, 186] on button "Close modal" at bounding box center [1008, 187] width 14 height 32
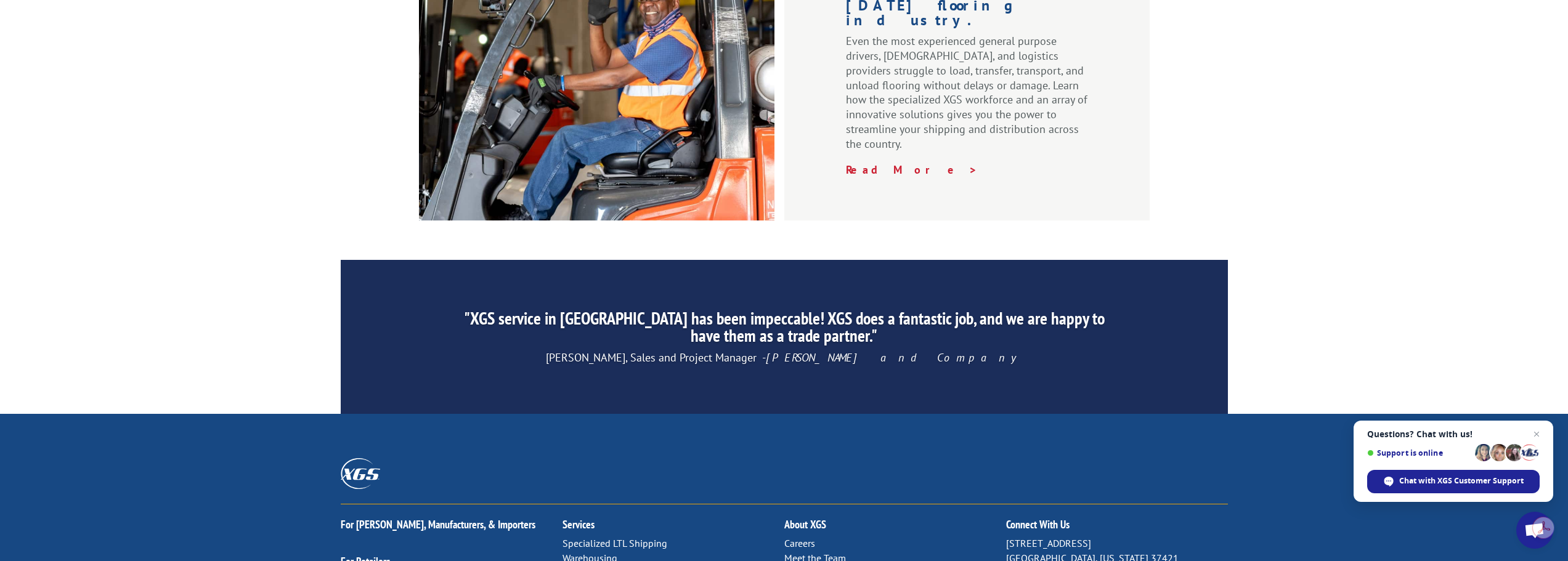
scroll to position [1876, 0]
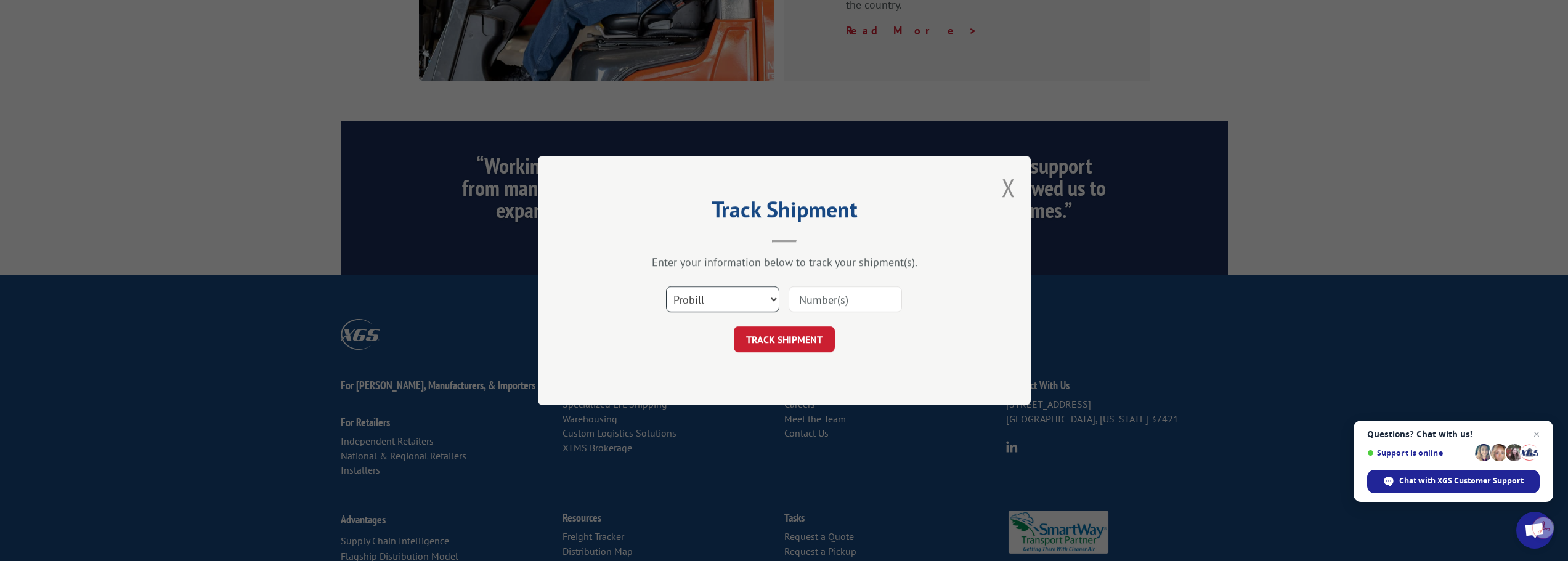
click at [756, 302] on select "Select category... Probill BOL PO" at bounding box center [723, 300] width 113 height 26
click at [745, 300] on select "Select category... Probill BOL PO" at bounding box center [723, 300] width 113 height 26
click at [714, 289] on select "Select category... Probill BOL PO" at bounding box center [723, 300] width 113 height 26
select select "po"
click at [666, 287] on select "Select category... Probill BOL PO" at bounding box center [723, 300] width 113 height 26
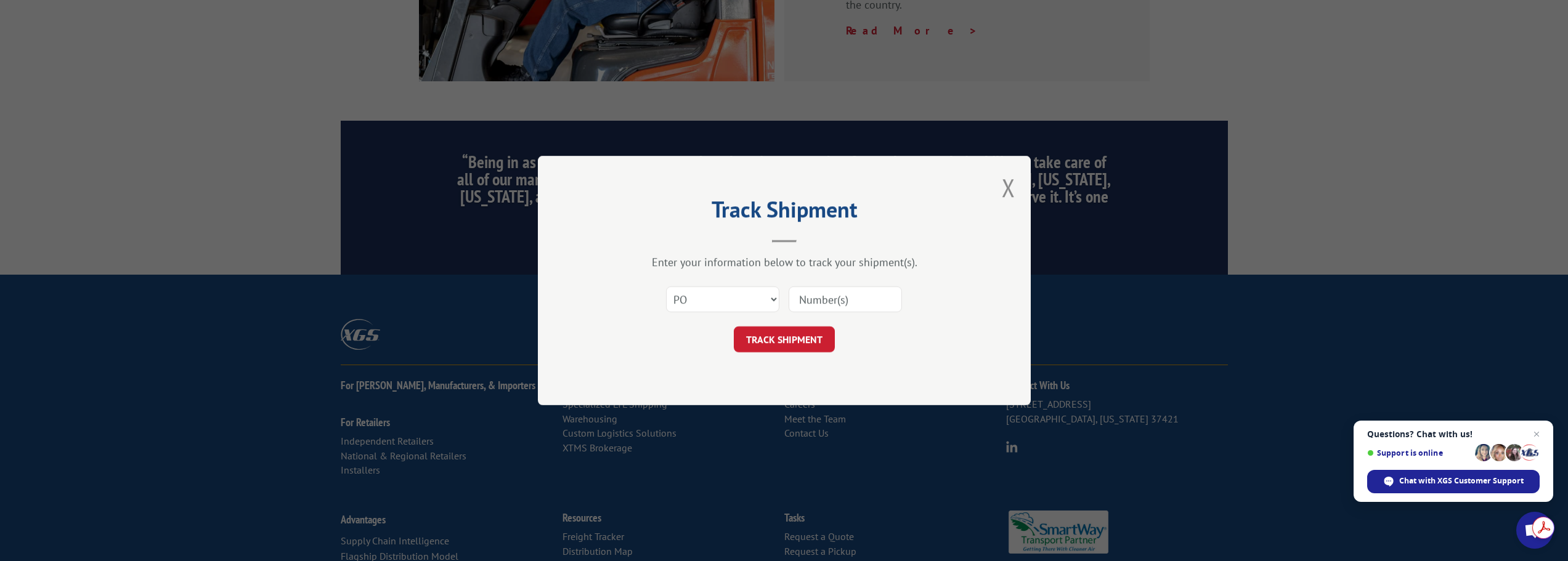
click at [827, 303] on input at bounding box center [845, 300] width 113 height 26
paste input "5098506-2"
type input "5098506-2"
click button "TRACK SHIPMENT" at bounding box center [784, 340] width 101 height 26
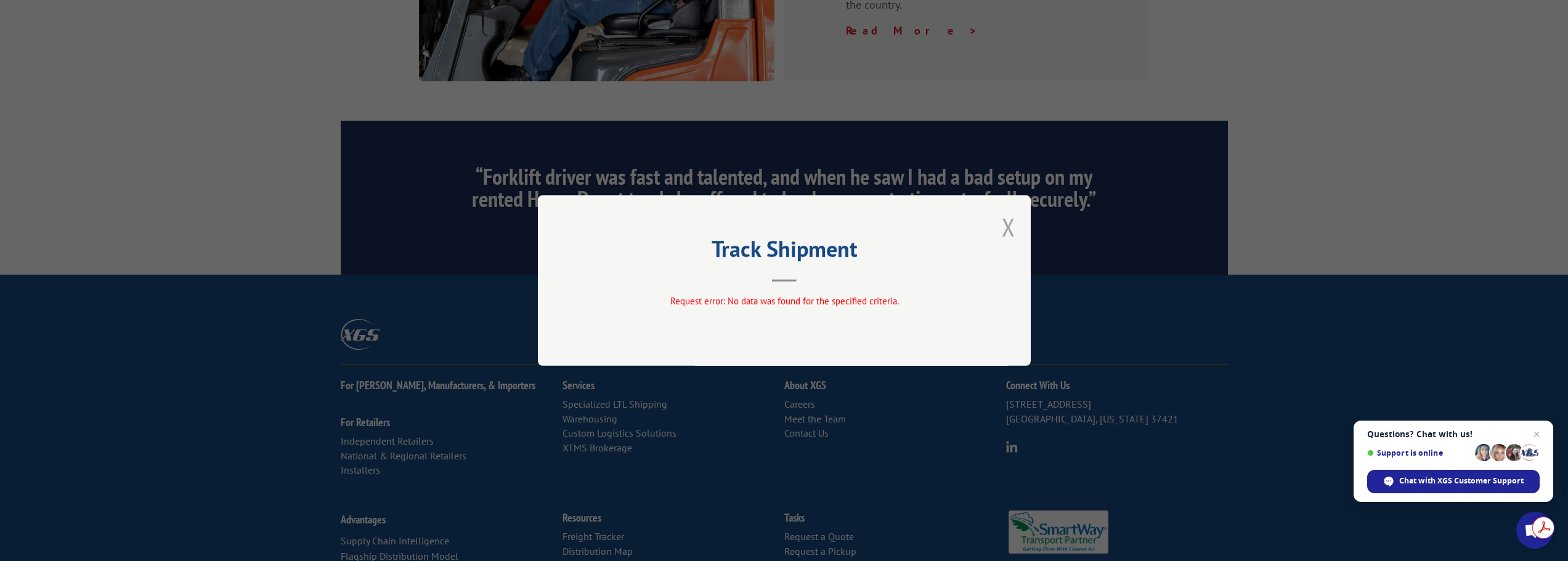
click at [1003, 224] on button "Close modal" at bounding box center [1008, 226] width 14 height 32
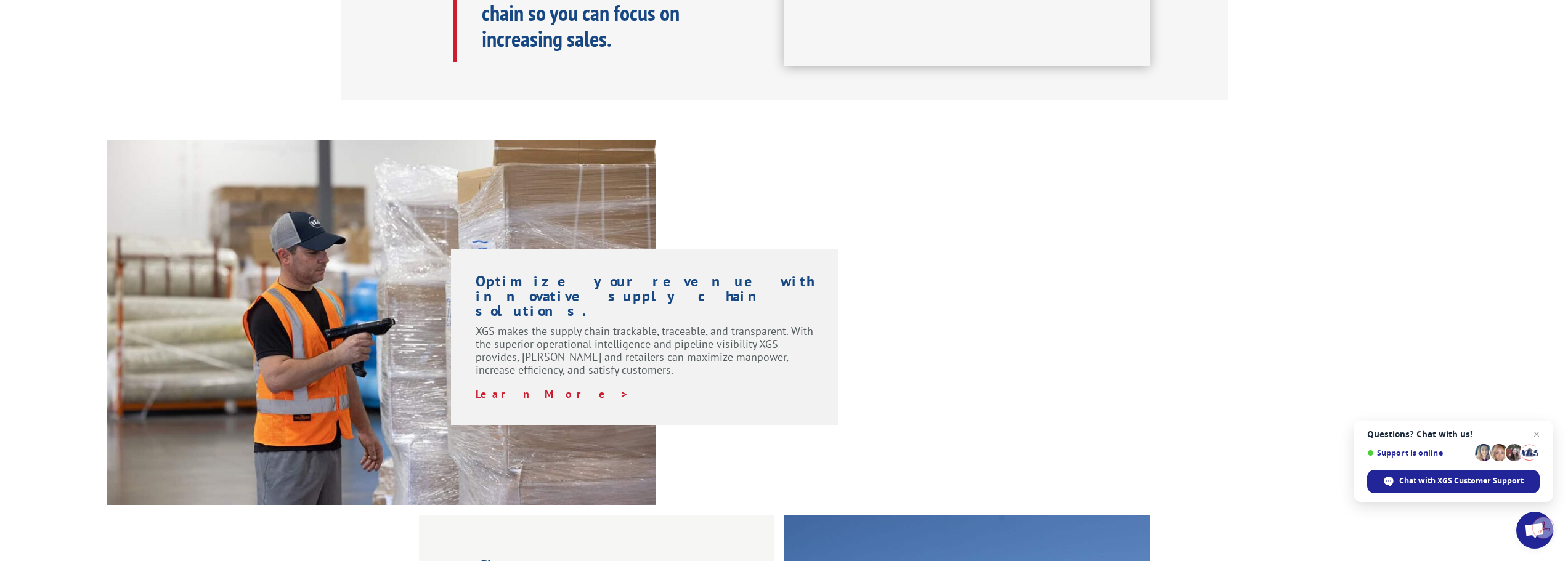
scroll to position [0, 0]
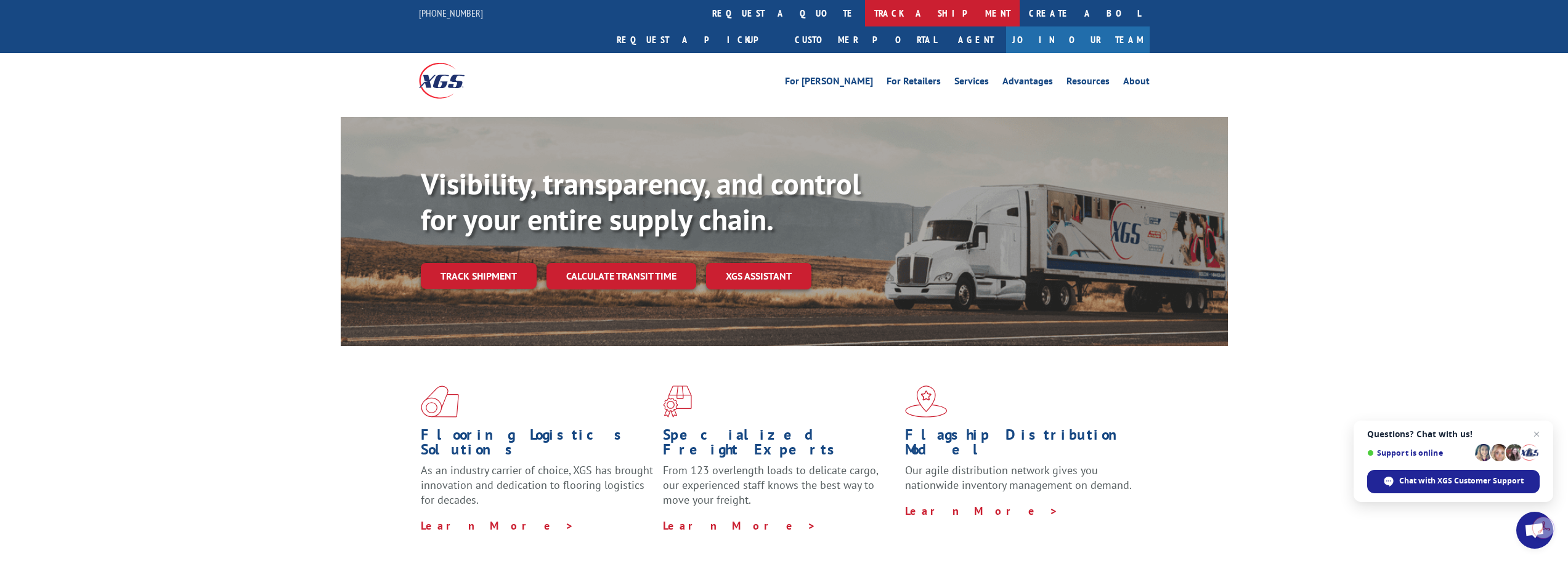
click at [865, 11] on link "track a shipment" at bounding box center [941, 13] width 154 height 26
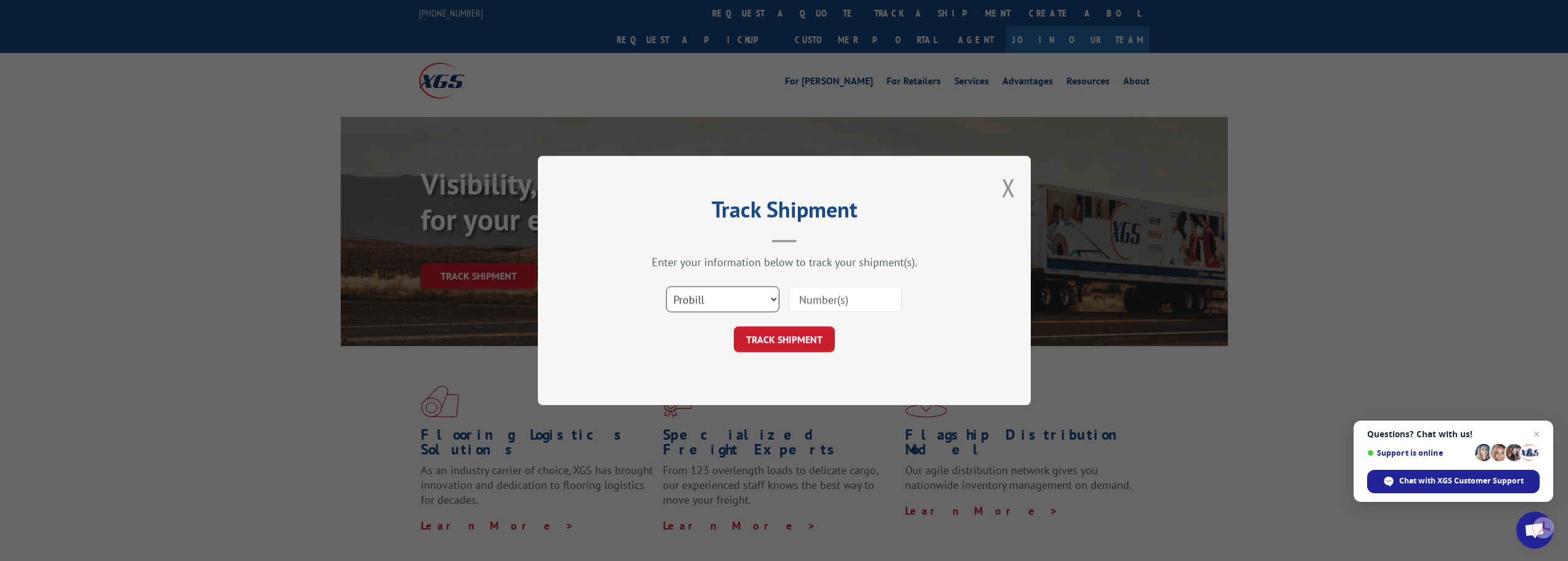
click at [751, 300] on select "Select category... Probill BOL PO" at bounding box center [723, 300] width 113 height 26
select select "po"
click at [666, 287] on select "Select category... Probill BOL PO" at bounding box center [723, 300] width 113 height 26
click at [859, 305] on input at bounding box center [845, 300] width 113 height 26
paste input "361379158"
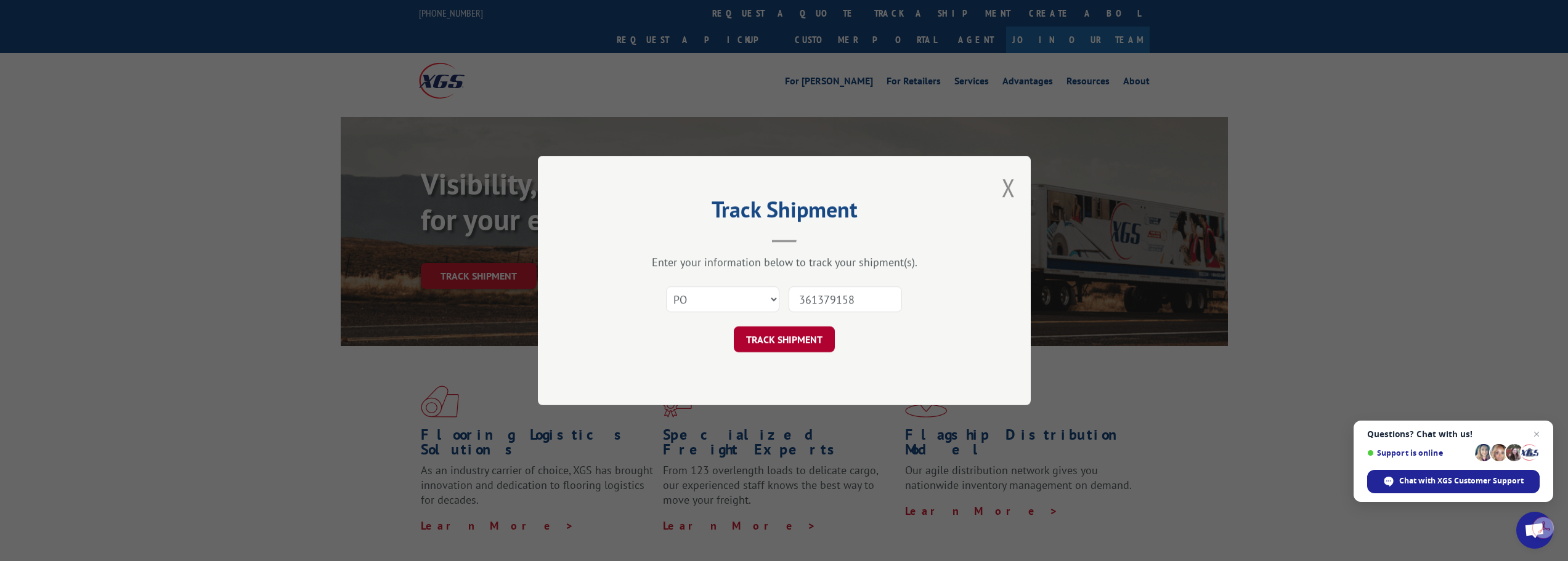
type input "361379158"
click at [806, 343] on button "TRACK SHIPMENT" at bounding box center [784, 340] width 101 height 26
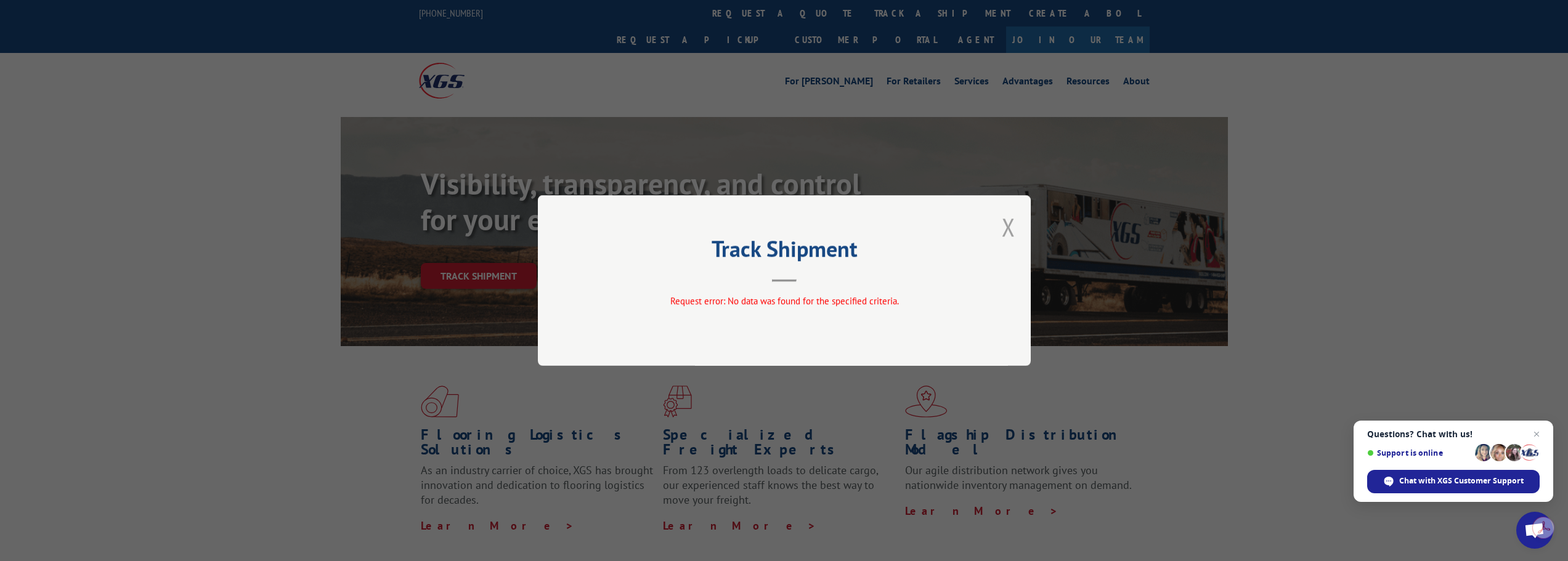
click at [1012, 237] on button "Close modal" at bounding box center [1008, 226] width 14 height 32
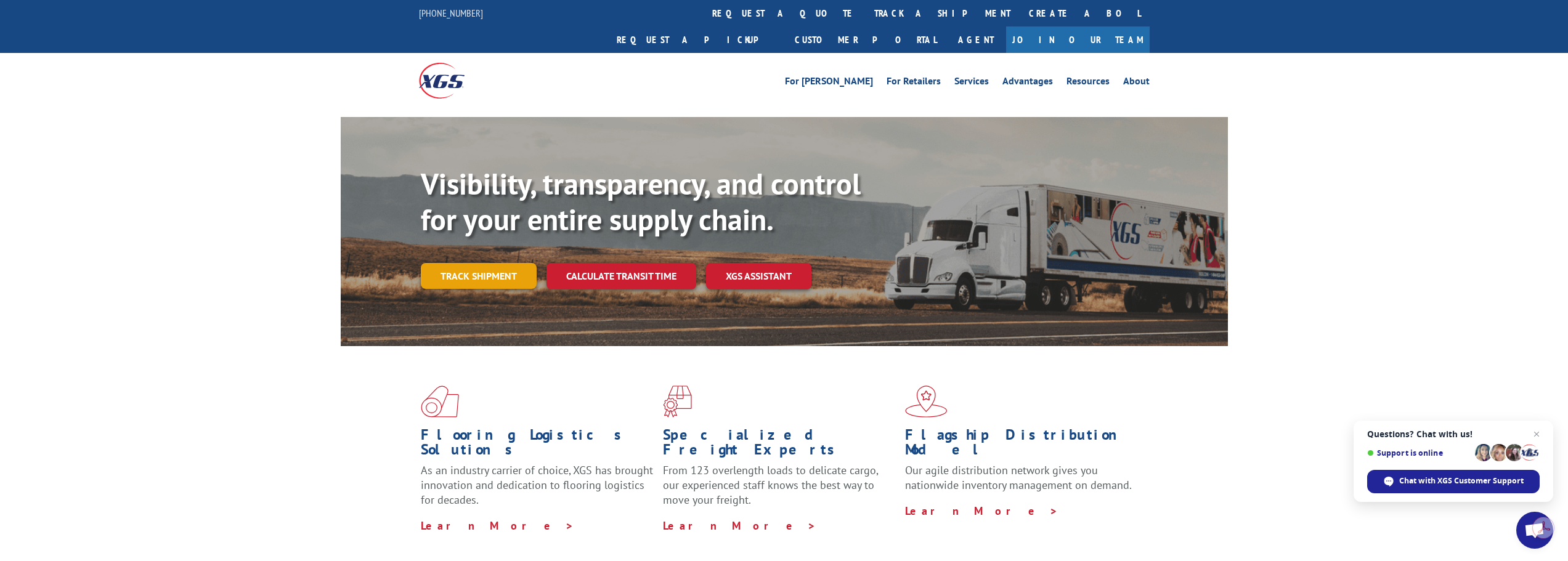
click at [481, 263] on link "Track shipment" at bounding box center [479, 276] width 116 height 26
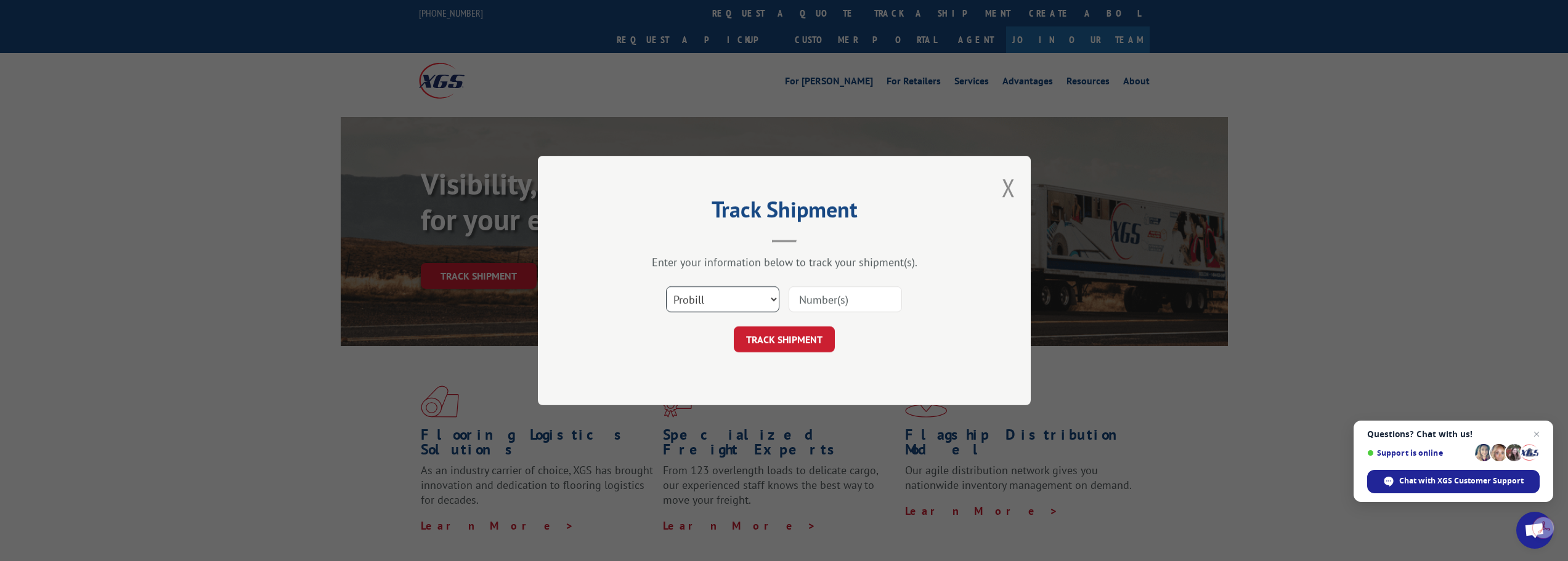
click at [733, 307] on select "Select category... Probill BOL PO" at bounding box center [723, 300] width 113 height 26
click at [555, 348] on div "Track Shipment Enter your information below to track your shipment(s). Select c…" at bounding box center [784, 280] width 492 height 249
click at [1008, 181] on button "Close modal" at bounding box center [1008, 187] width 14 height 32
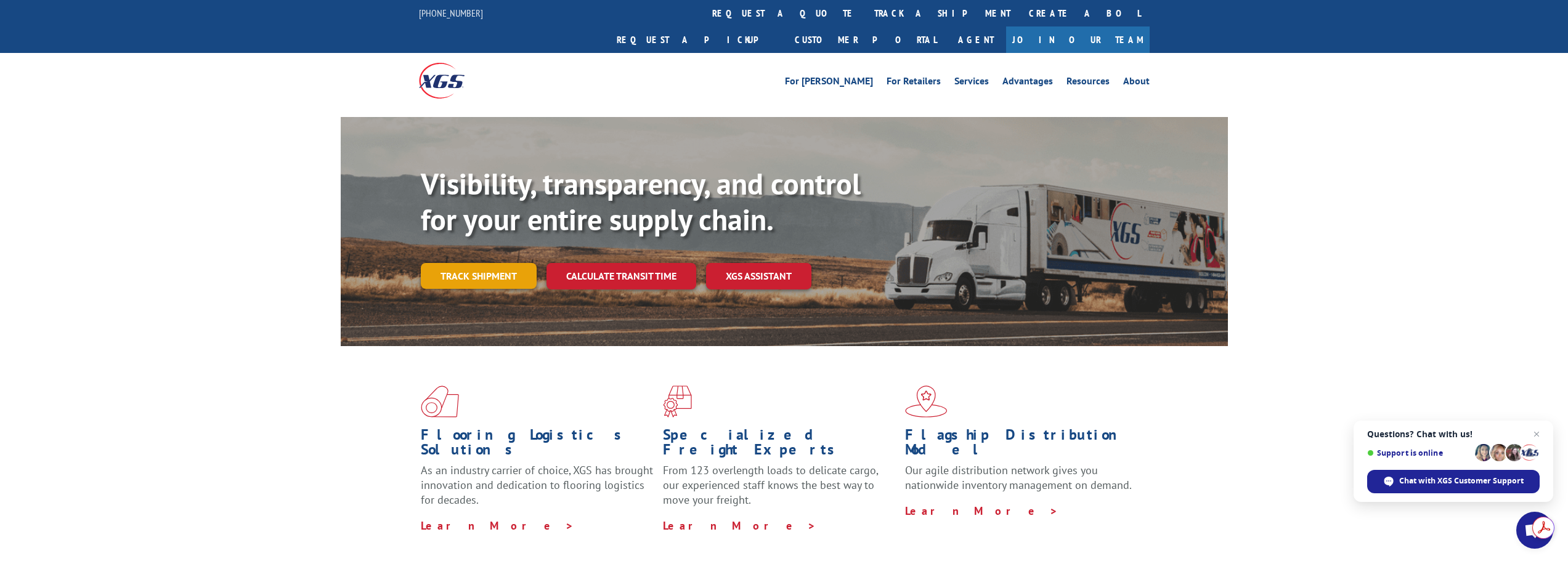
click at [479, 263] on link "Track shipment" at bounding box center [479, 276] width 116 height 26
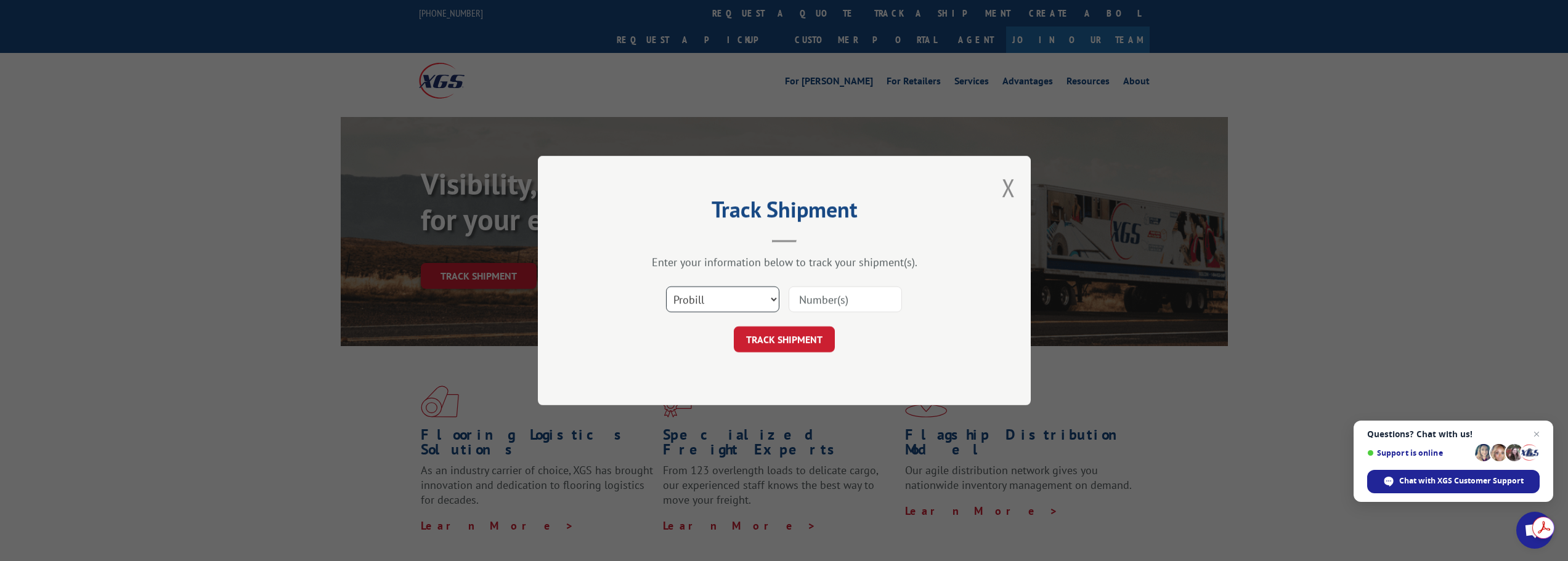
click at [713, 309] on select "Select category... Probill BOL PO" at bounding box center [723, 300] width 113 height 26
click at [816, 293] on input at bounding box center [845, 300] width 113 height 26
paste input "474391658681"
type input "474391658681"
click at [789, 335] on button "TRACK SHIPMENT" at bounding box center [784, 340] width 101 height 26
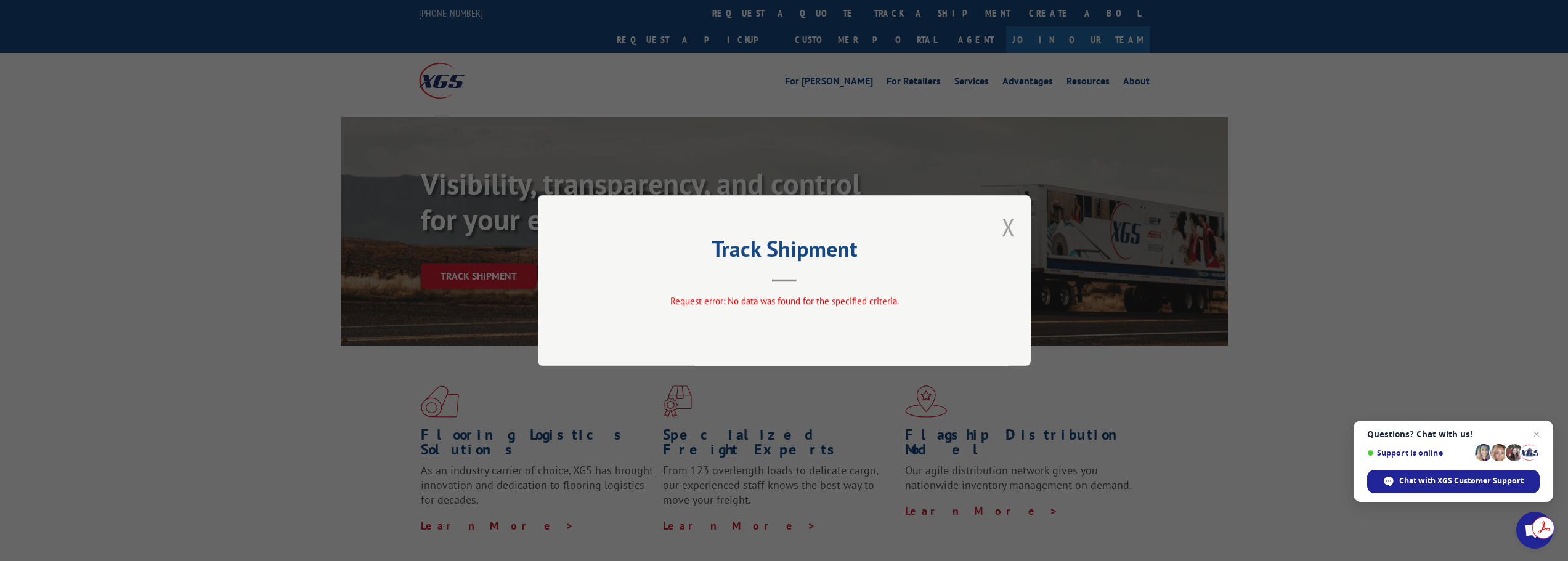
click at [1008, 224] on button "Close modal" at bounding box center [1008, 226] width 14 height 32
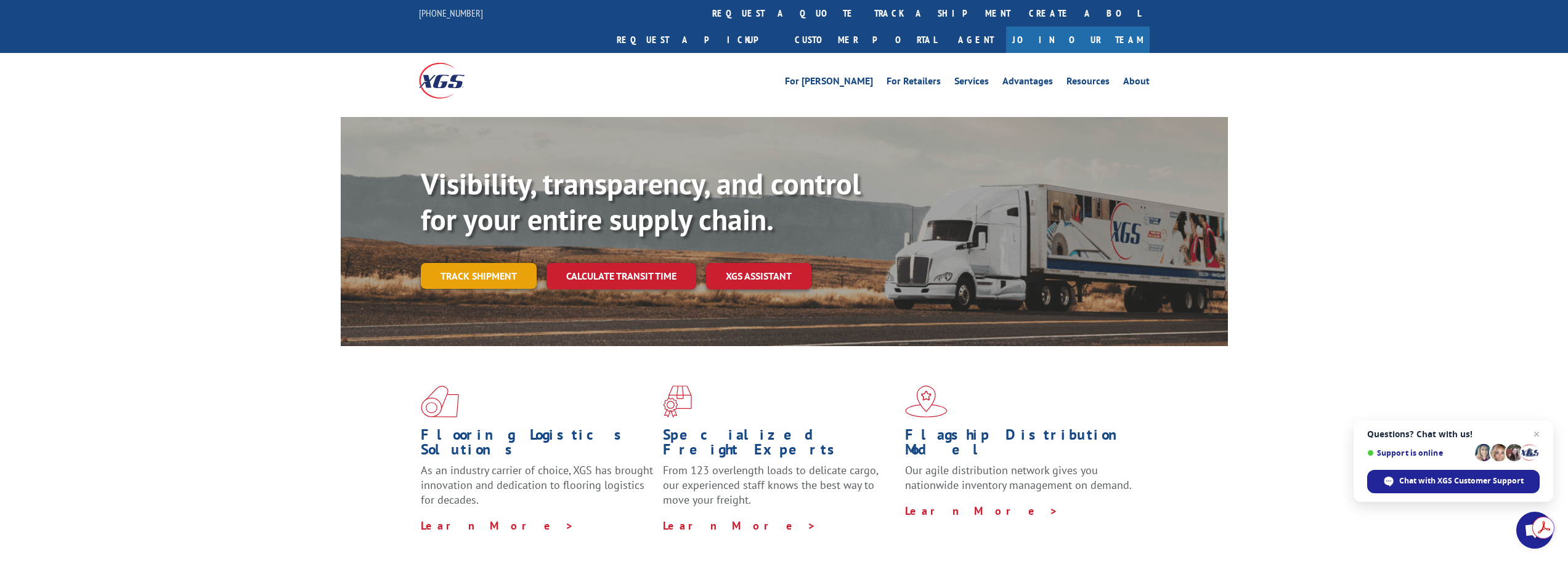
click at [469, 263] on link "Track shipment" at bounding box center [479, 276] width 116 height 26
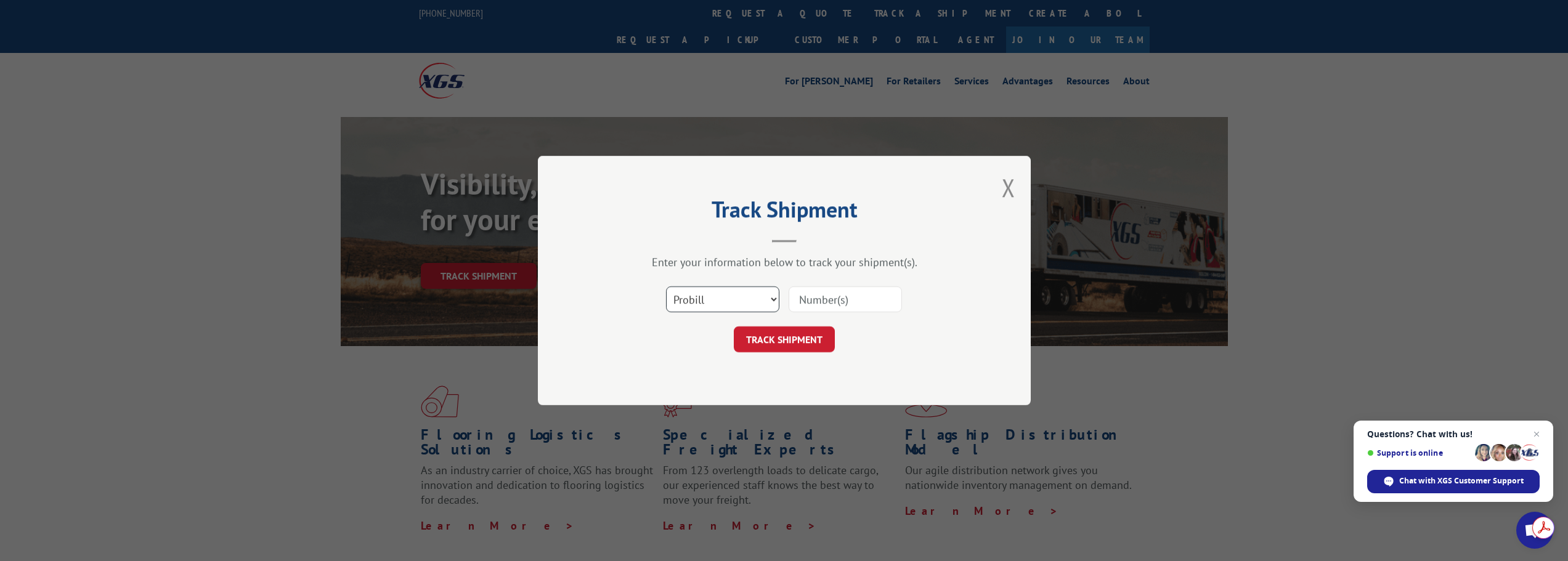
click at [676, 295] on select "Select category... Probill BOL PO" at bounding box center [723, 300] width 113 height 26
click at [666, 287] on select "Select category... Probill BOL PO" at bounding box center [723, 300] width 113 height 26
drag, startPoint x: 682, startPoint y: 293, endPoint x: 684, endPoint y: 300, distance: 7.3
click at [682, 293] on select "Select category... Probill BOL PO" at bounding box center [723, 300] width 113 height 26
select select "po"
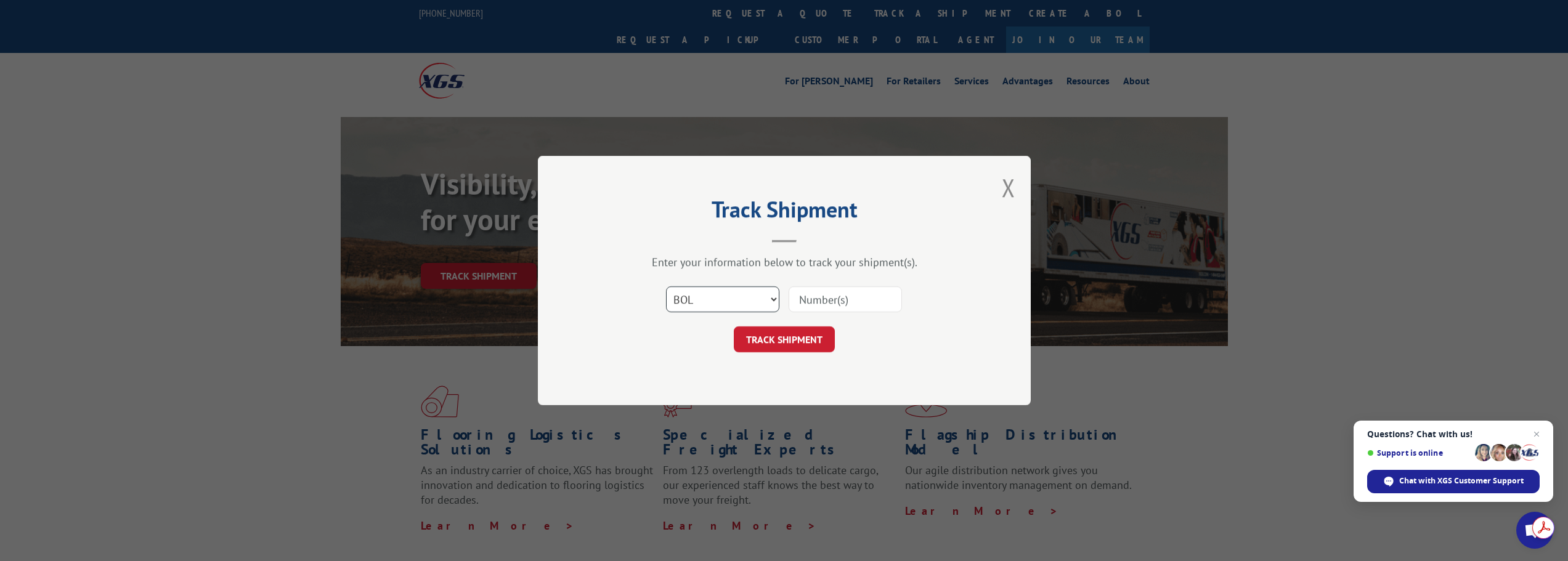
click at [666, 287] on select "Select category... Probill BOL PO" at bounding box center [723, 300] width 113 height 26
click at [826, 300] on input at bounding box center [845, 300] width 113 height 26
paste input "474391658681"
type input "474391658681"
click at [791, 340] on button "TRACK SHIPMENT" at bounding box center [784, 340] width 101 height 26
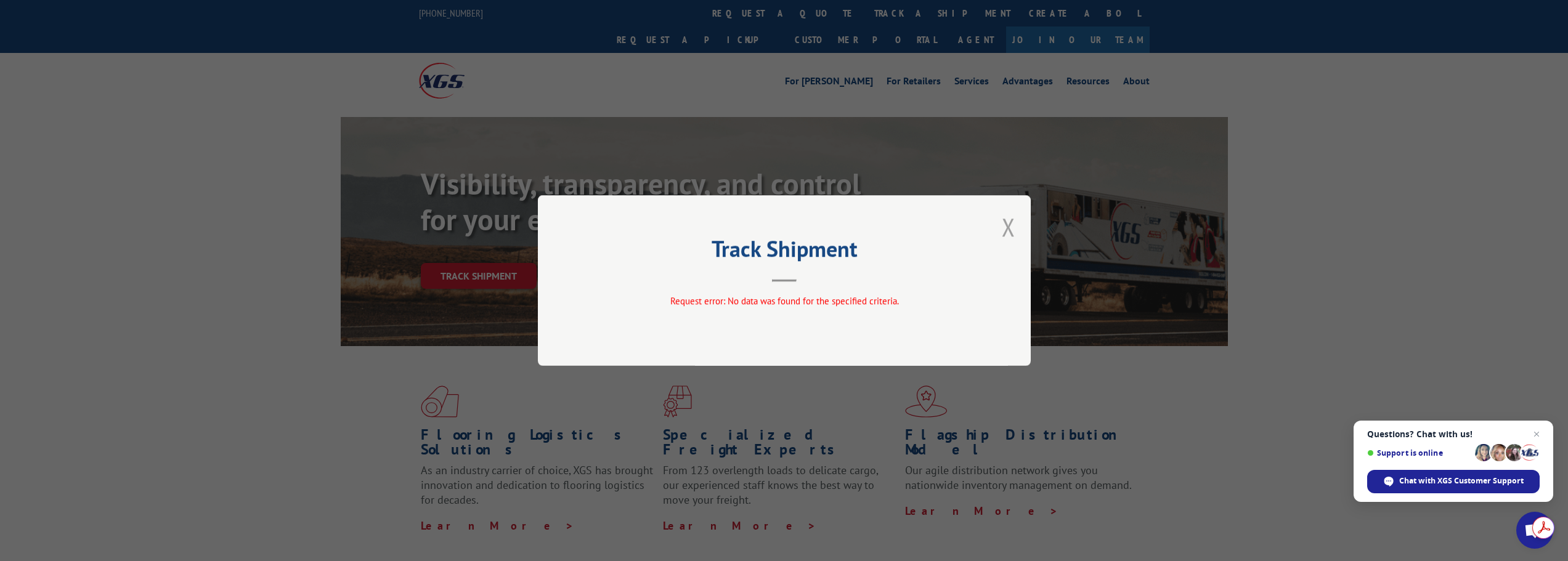
click at [1011, 226] on button "Close modal" at bounding box center [1008, 226] width 14 height 32
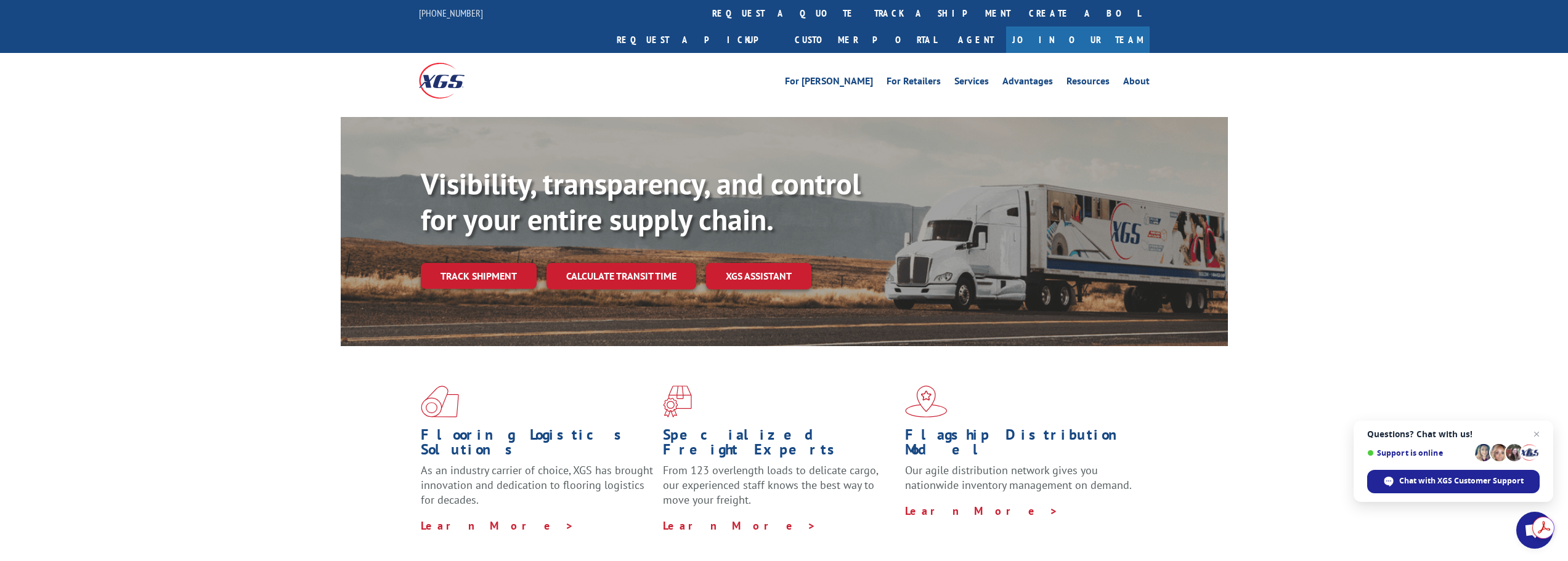
click at [764, 108] on div at bounding box center [784, 112] width 887 height 10
click at [1130, 77] on link "About" at bounding box center [1137, 84] width 26 height 14
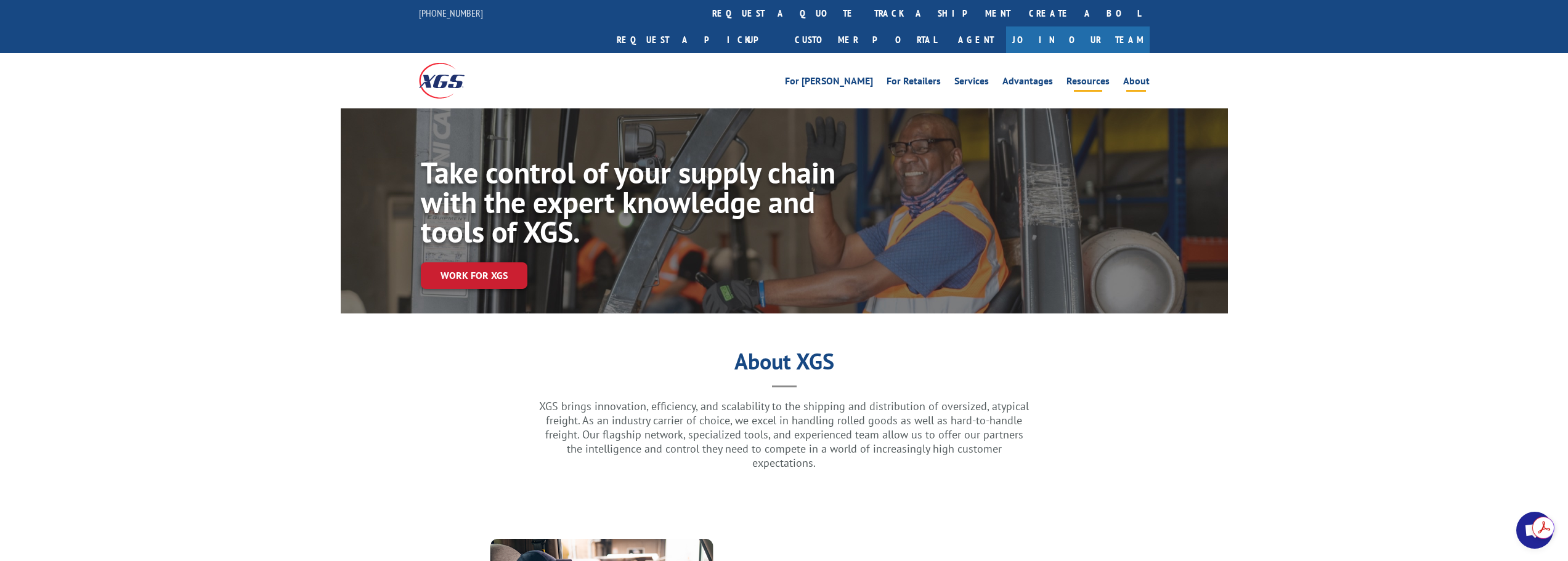
click at [1099, 77] on link "Resources" at bounding box center [1088, 84] width 43 height 14
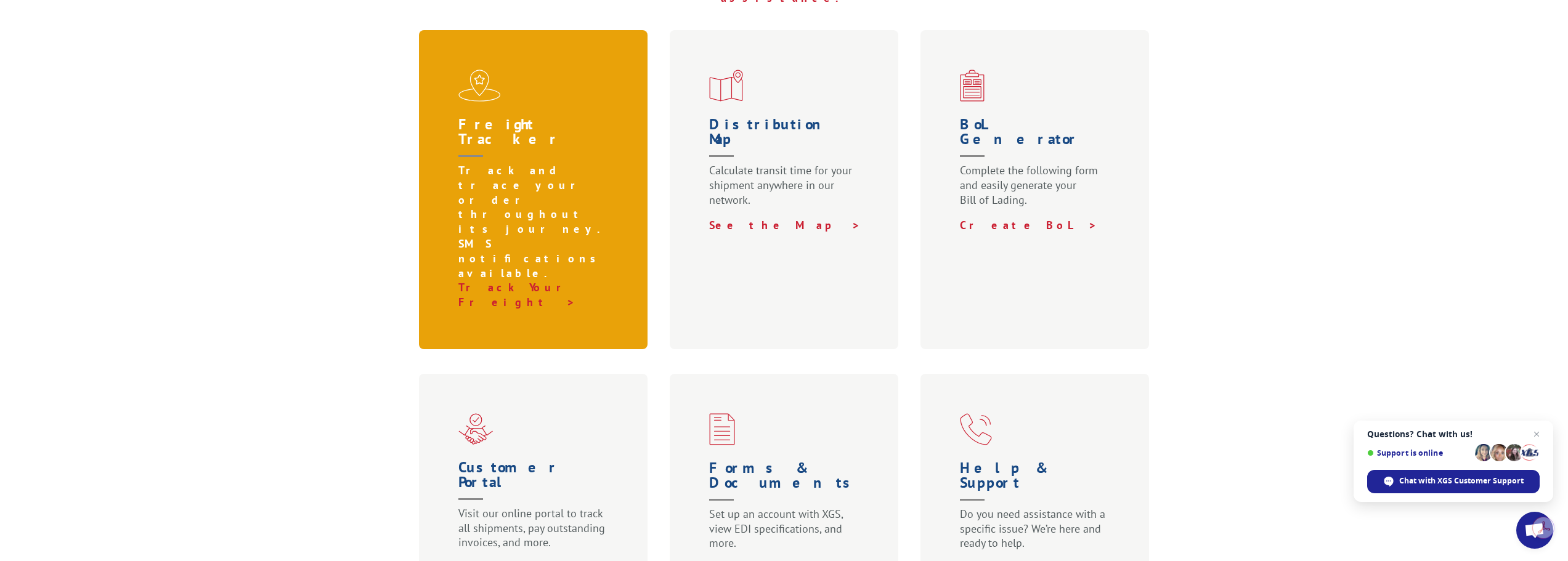
scroll to position [431, 0]
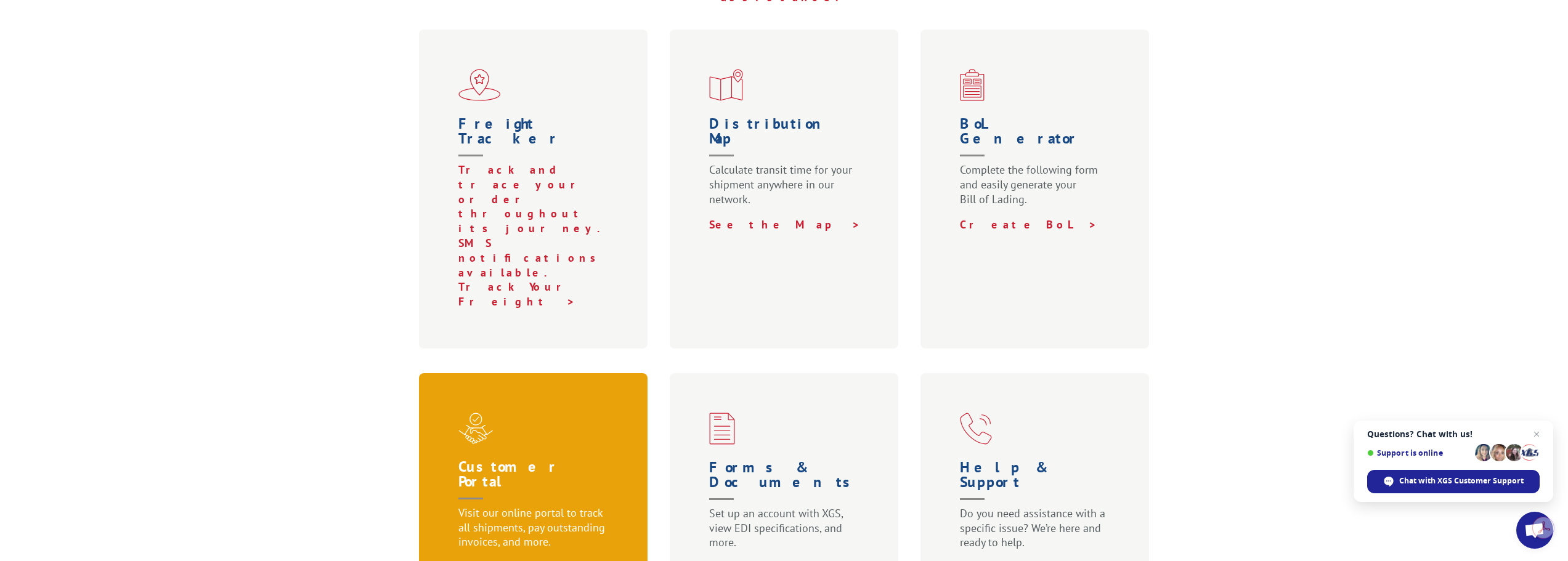
click at [541, 373] on div "Customer Portal Visit our online portal to track all shipments, pay outstanding…" at bounding box center [533, 509] width 229 height 272
click at [495, 560] on link "Login Now >" at bounding box center [525, 567] width 133 height 14
